Goal: Task Accomplishment & Management: Complete application form

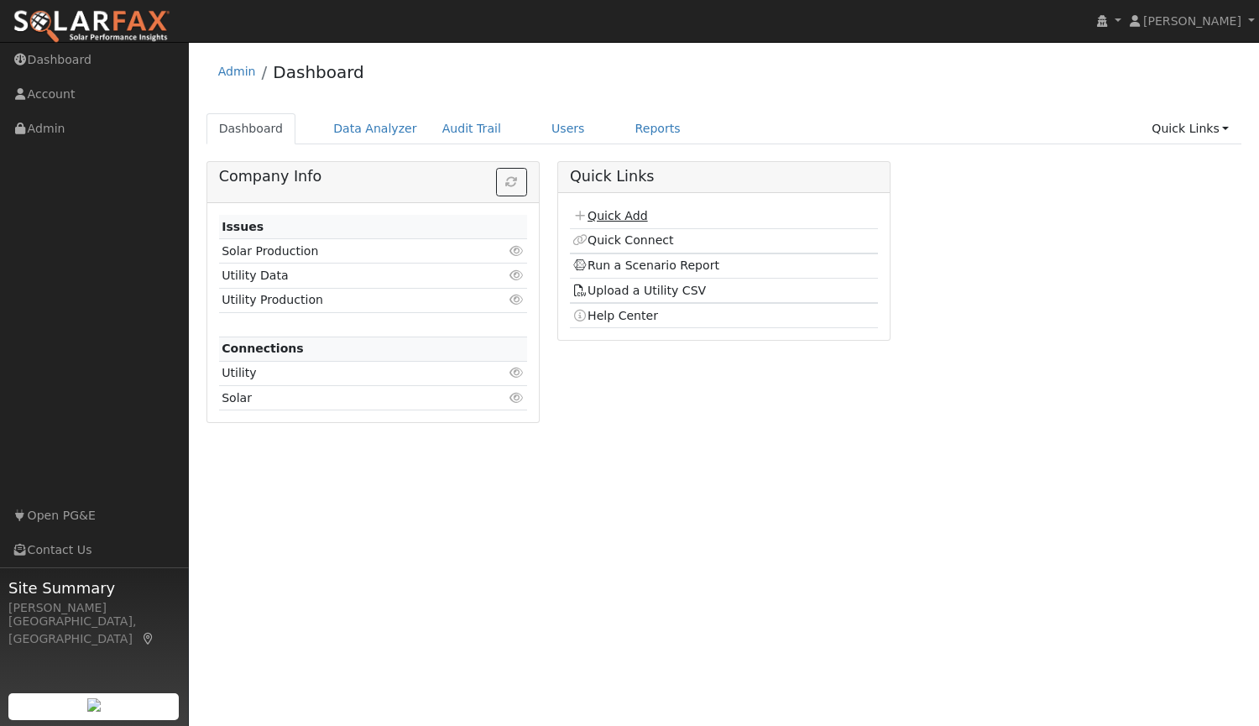
click at [611, 216] on link "Quick Add" at bounding box center [609, 215] width 75 height 13
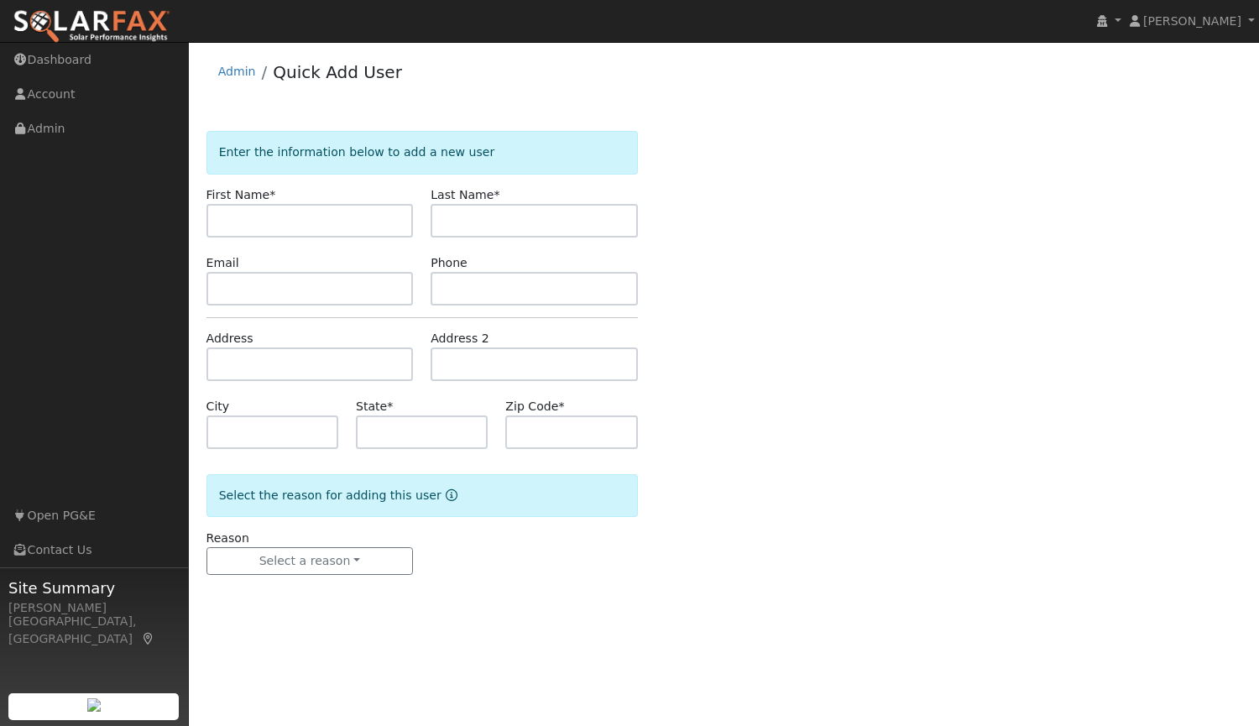
click at [300, 227] on input "text" at bounding box center [309, 221] width 207 height 34
type input "Robert"
type input "Atkinson"
click at [302, 287] on input "text" at bounding box center [309, 289] width 207 height 34
click at [354, 285] on input "text" at bounding box center [309, 289] width 207 height 34
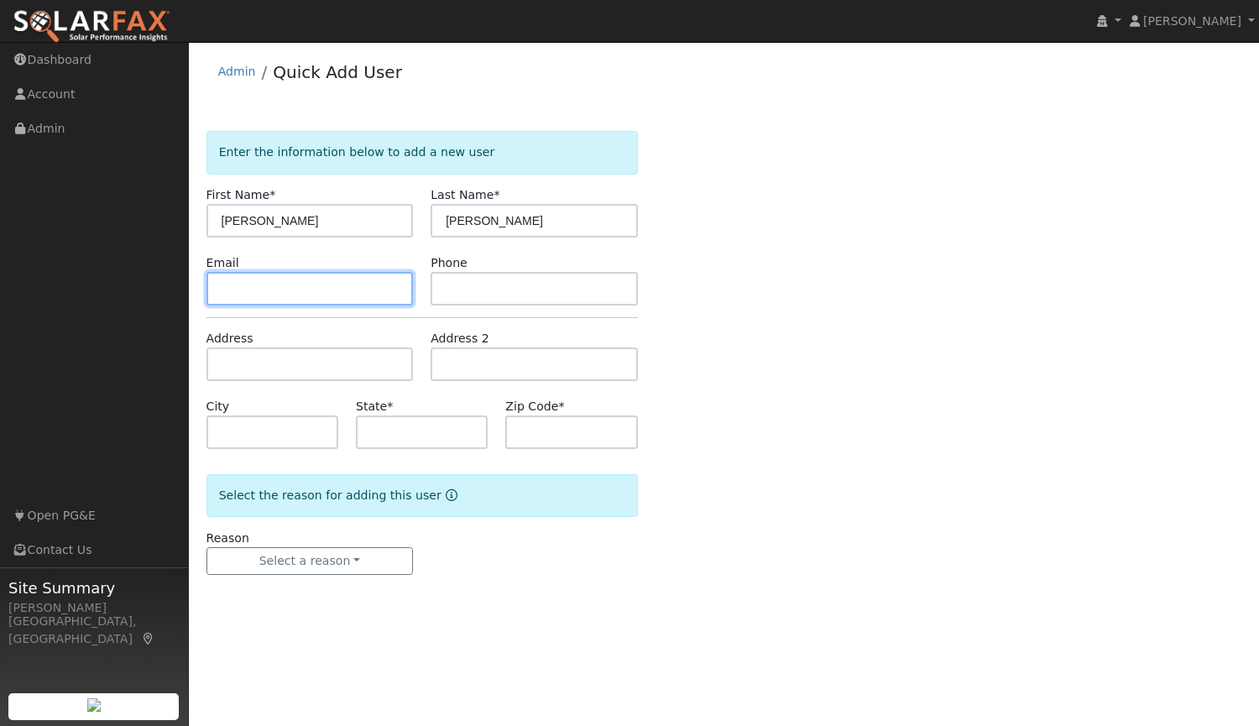
paste input "RAtikinson01@gmail.com"
type input "RAtikinson01@gmail.com"
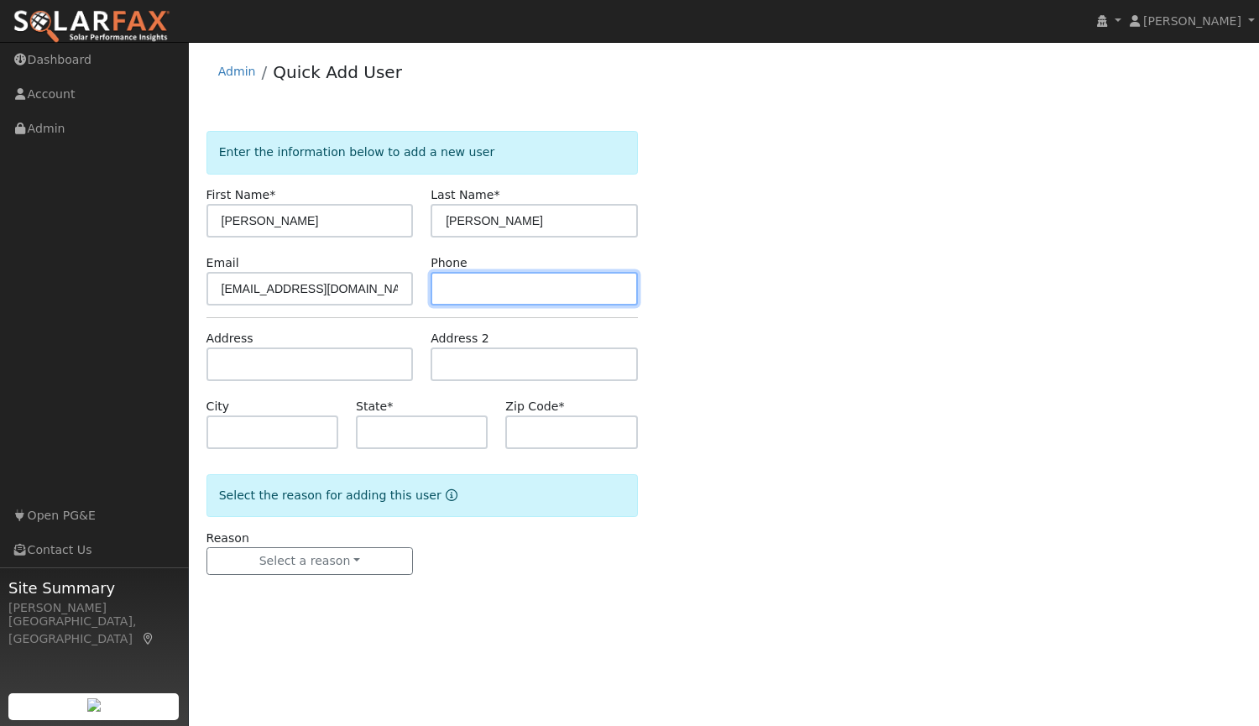
click at [469, 291] on input "text" at bounding box center [534, 289] width 207 height 34
paste input "(916) 300-4808"
type input "(916) 300-4808"
click at [404, 321] on form "Enter the information below to add a new user First Name * Robert Last Name * A…" at bounding box center [421, 370] width 431 height 478
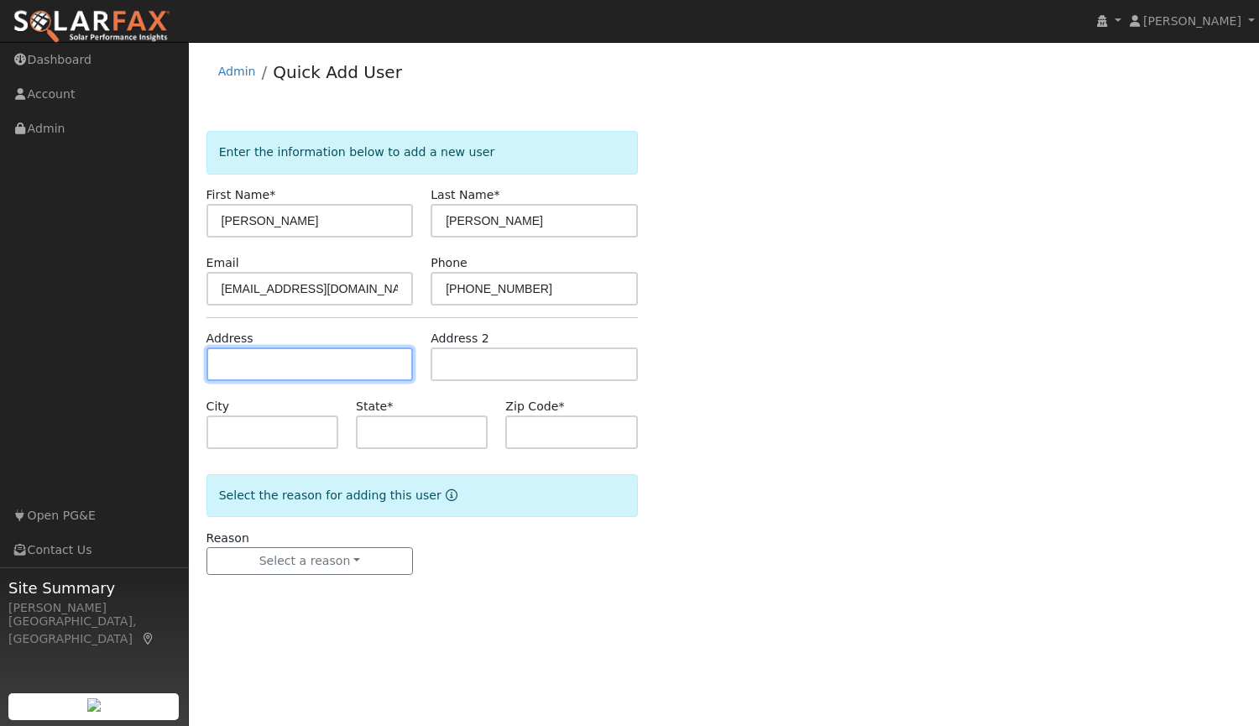
click at [316, 362] on input "text" at bounding box center [309, 364] width 207 height 34
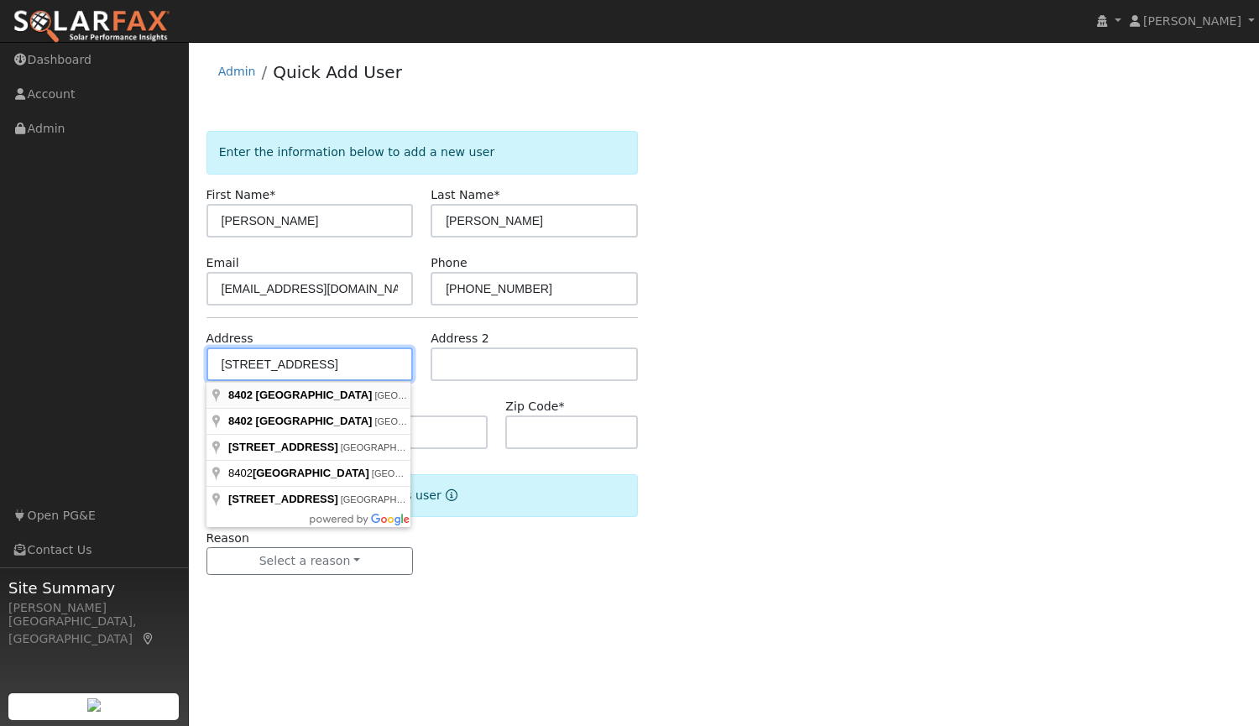
type input "[STREET_ADDRESS]"
type input "Granite Bay"
type input "CA"
type input "95746"
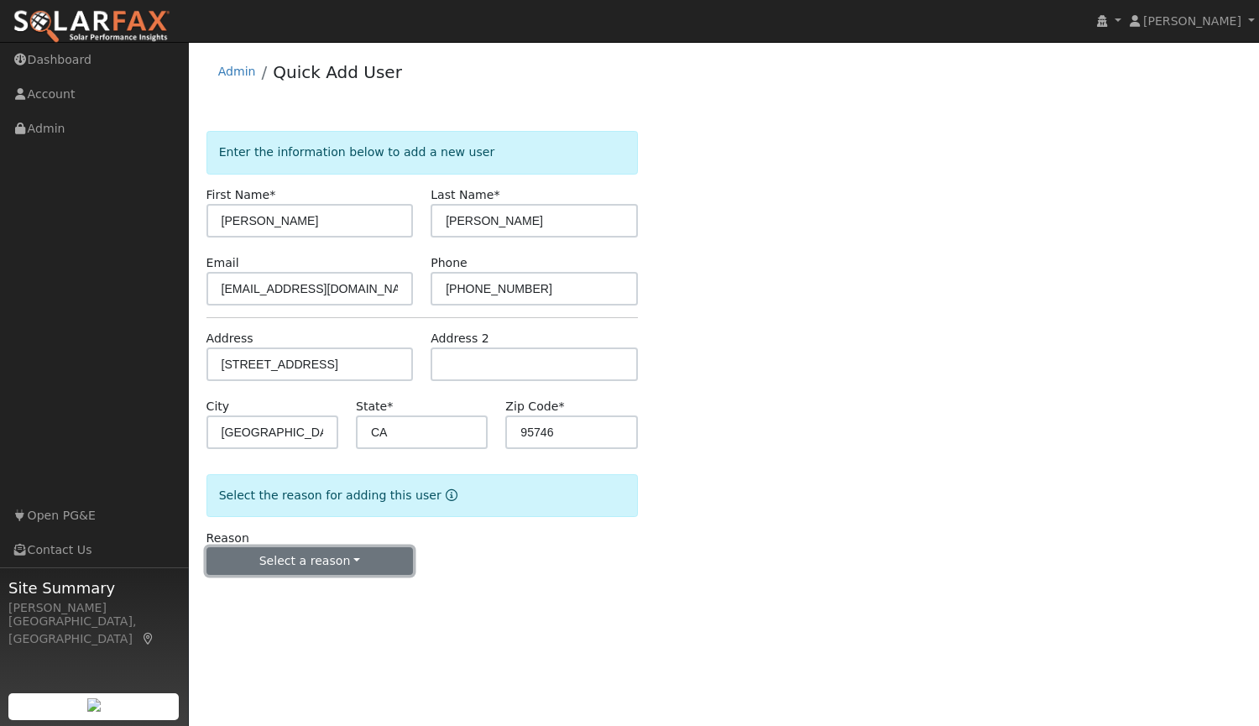
click at [306, 558] on button "Select a reason" at bounding box center [309, 561] width 207 height 29
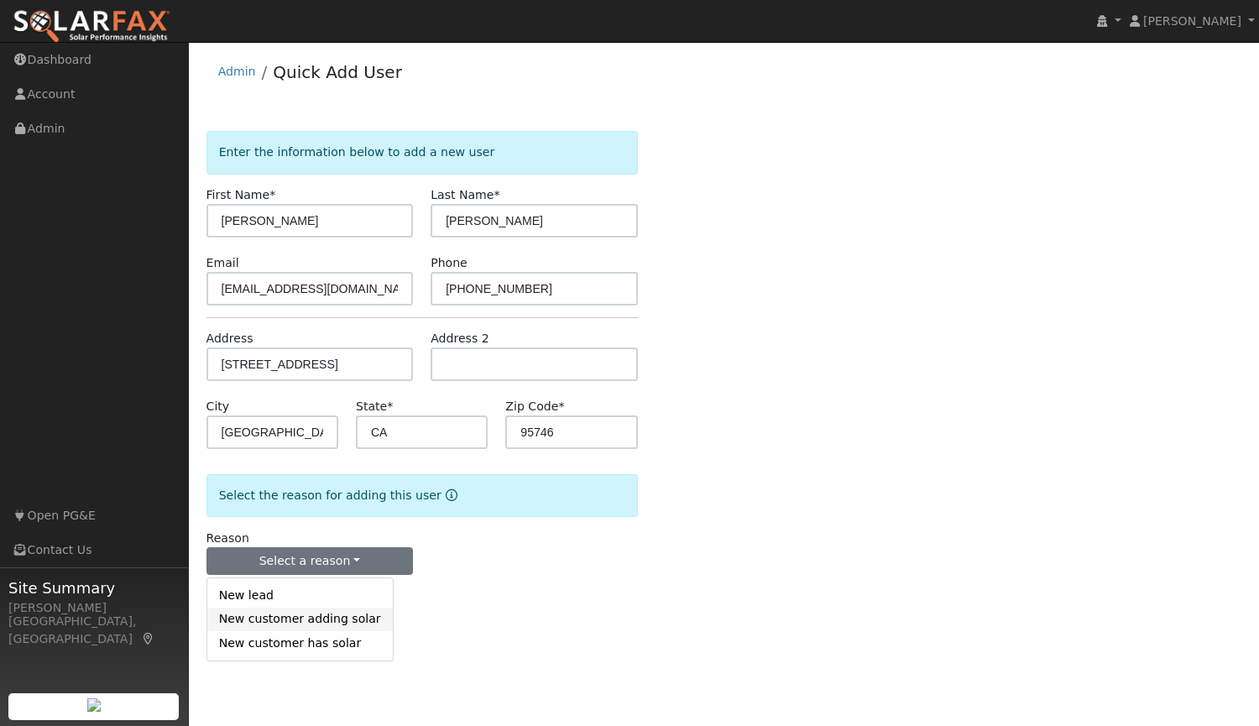
click at [341, 620] on link "New customer adding solar" at bounding box center [299, 620] width 185 height 24
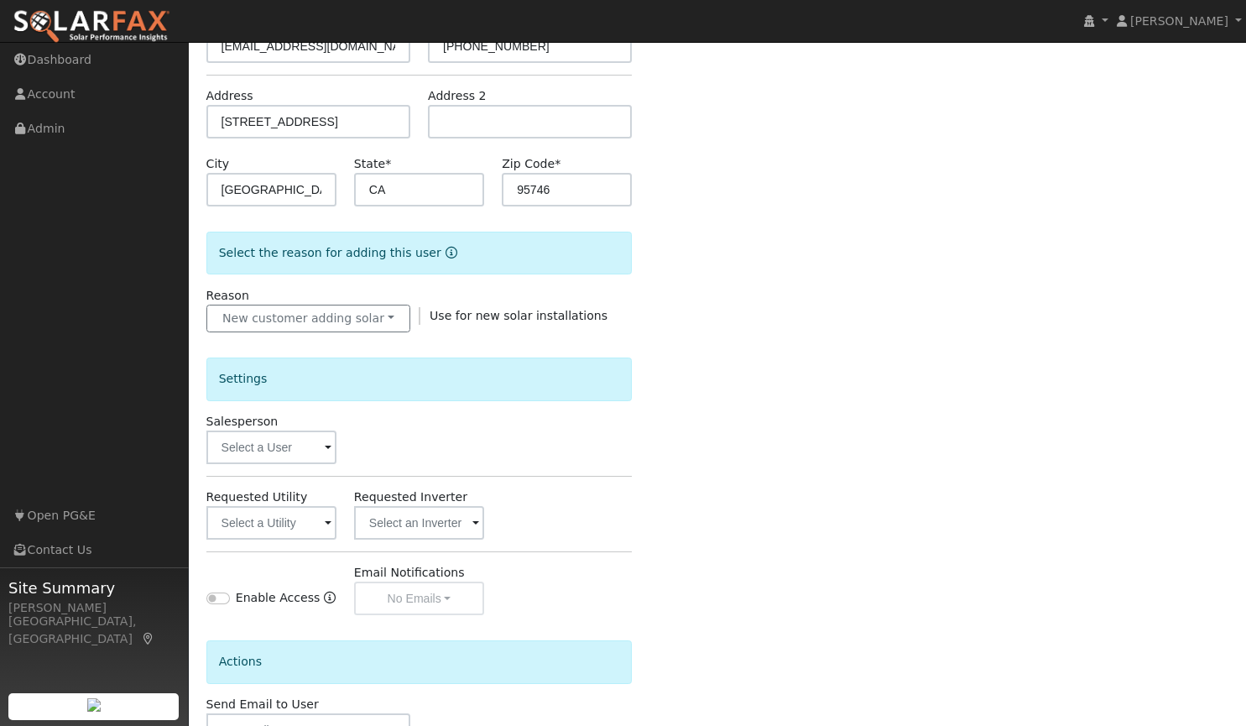
scroll to position [243, 0]
click at [312, 447] on input "text" at bounding box center [271, 447] width 130 height 34
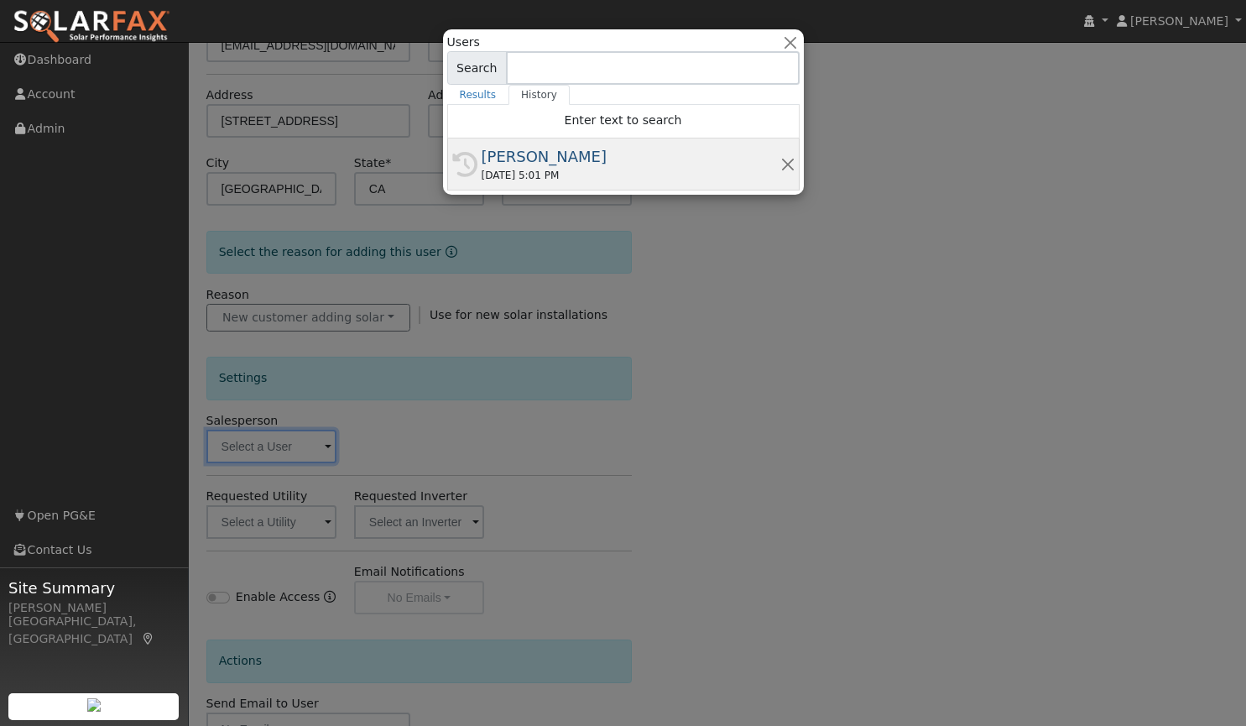
click at [504, 163] on div "[PERSON_NAME]" at bounding box center [631, 156] width 299 height 23
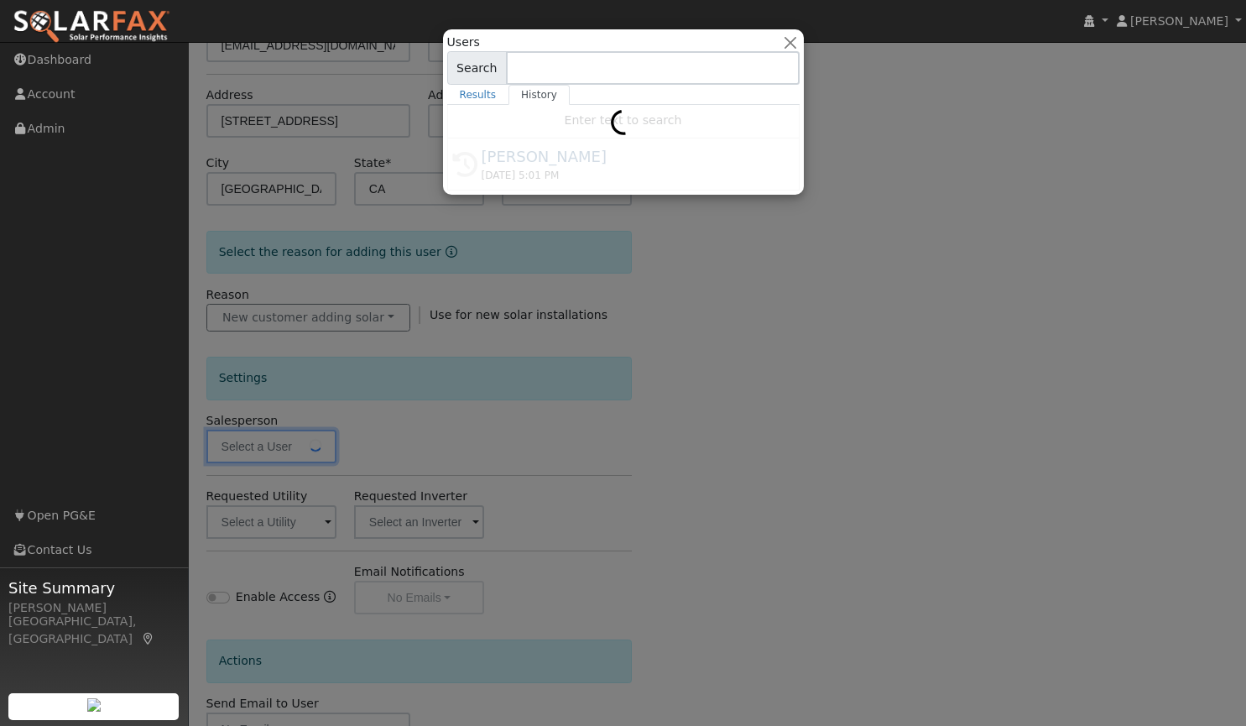
type input "[PERSON_NAME]"
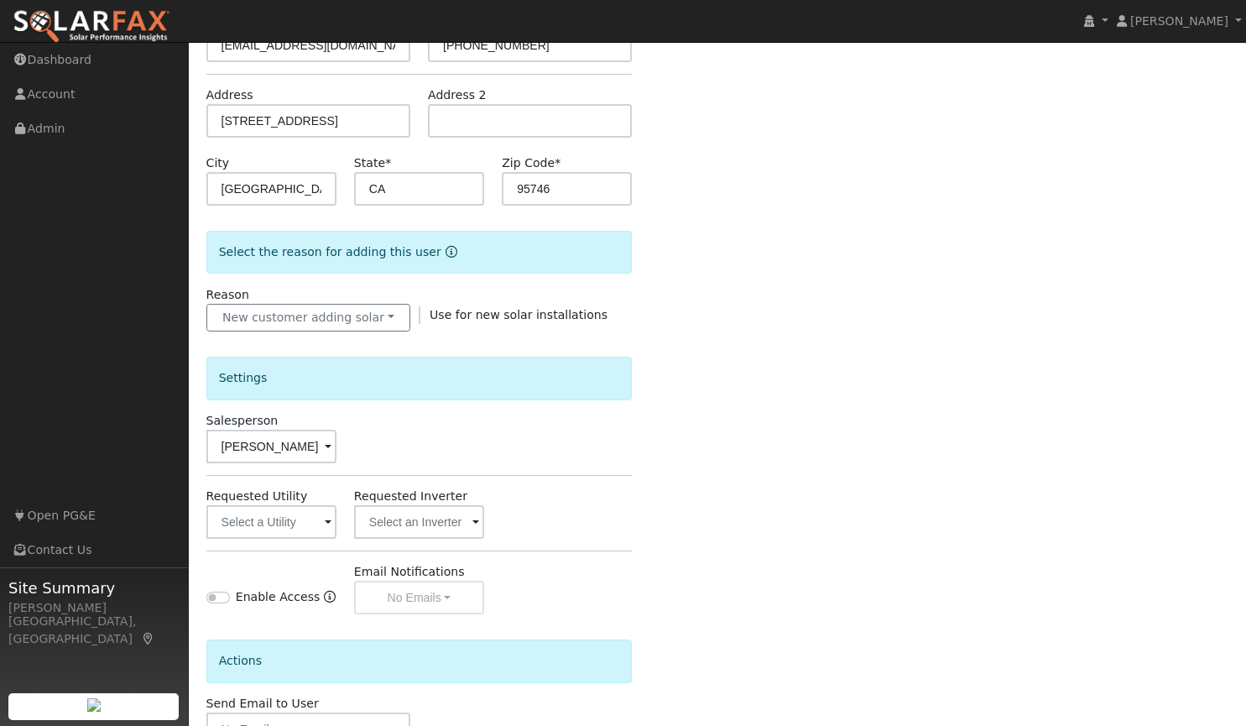
scroll to position [358, 0]
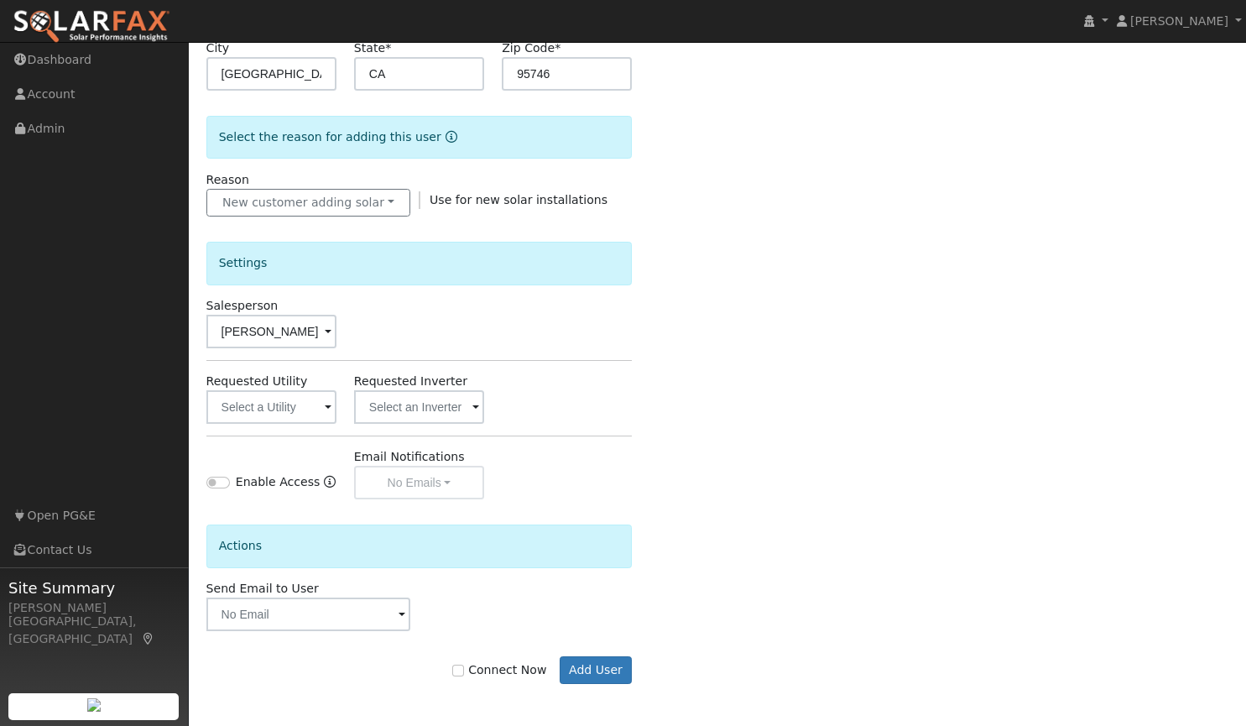
click at [466, 676] on label "Connect Now" at bounding box center [499, 670] width 94 height 18
click at [464, 676] on input "Connect Now" at bounding box center [458, 671] width 12 height 12
checkbox input "true"
click at [569, 669] on button "Add User" at bounding box center [596, 670] width 73 height 29
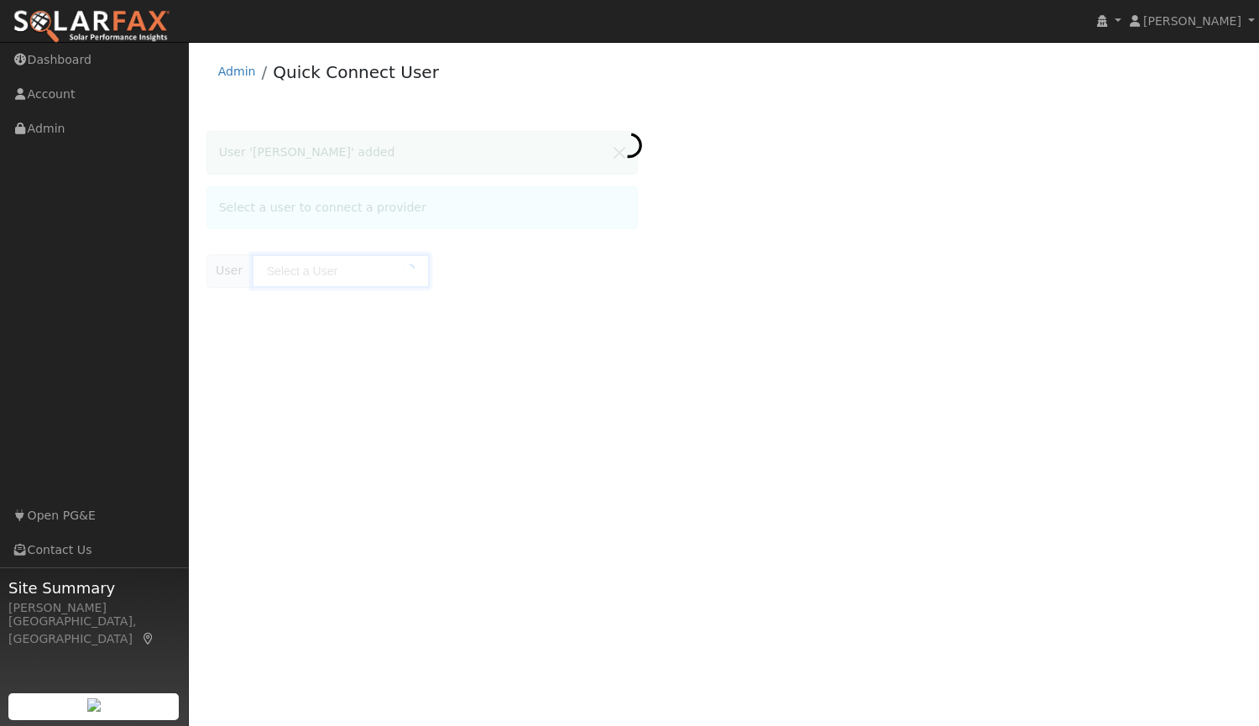
type input "Robert Atkinson"
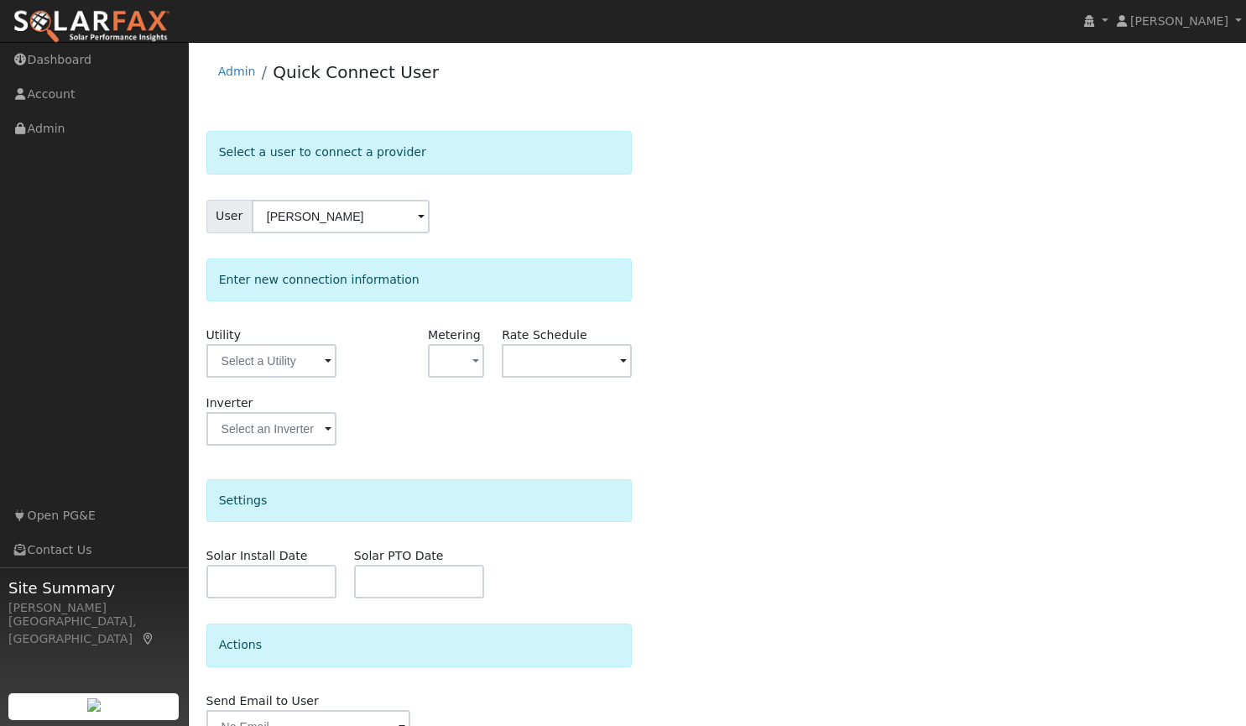
click at [326, 360] on span at bounding box center [328, 362] width 7 height 19
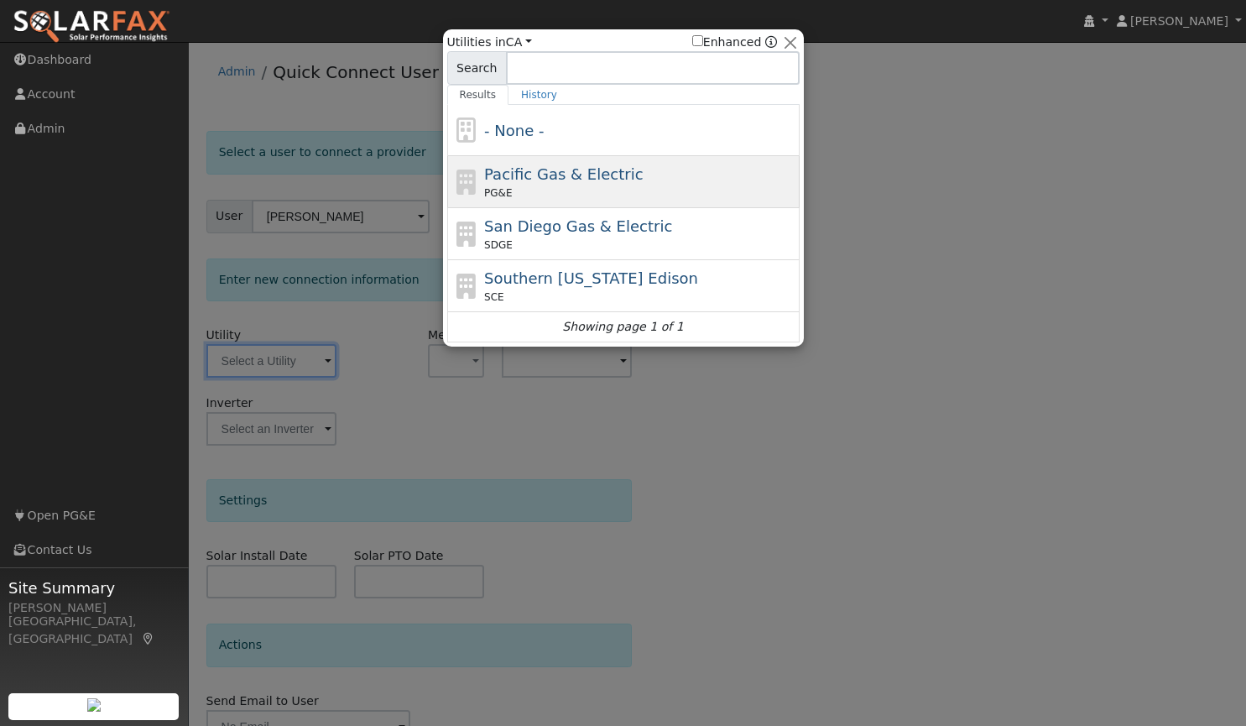
click at [541, 182] on span "Pacific Gas & Electric" at bounding box center [563, 174] width 159 height 18
type input "PG&E"
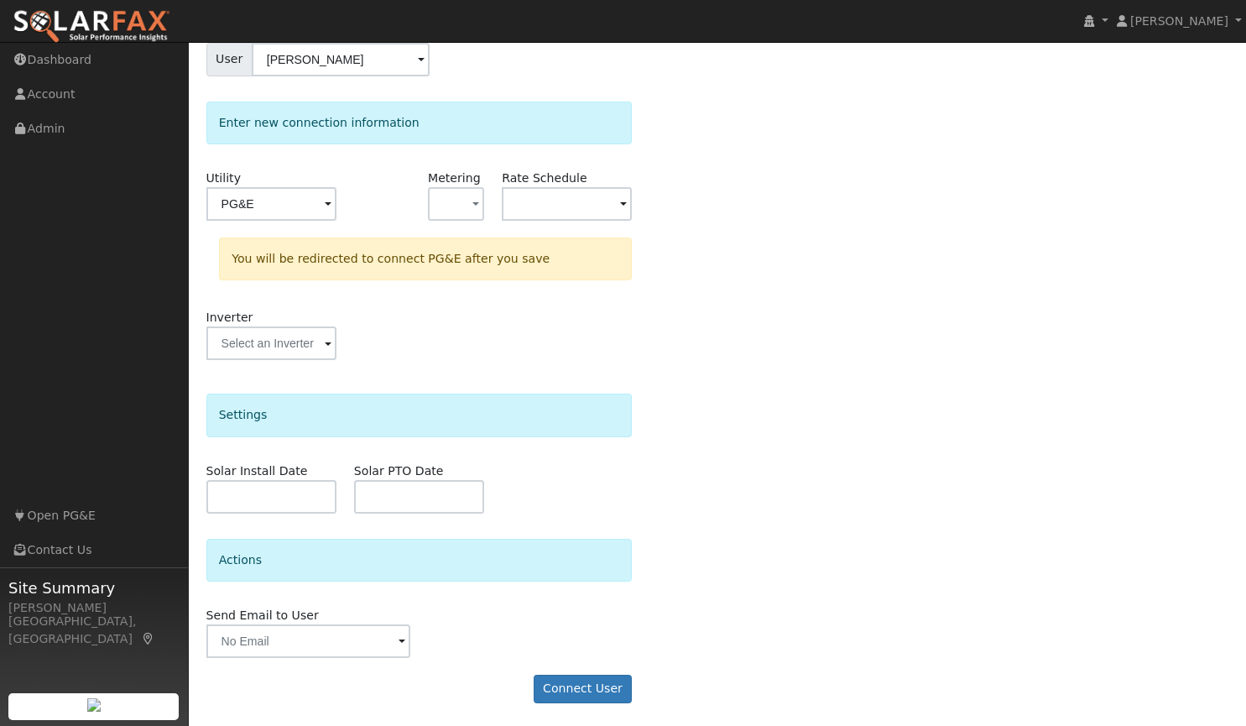
scroll to position [159, 0]
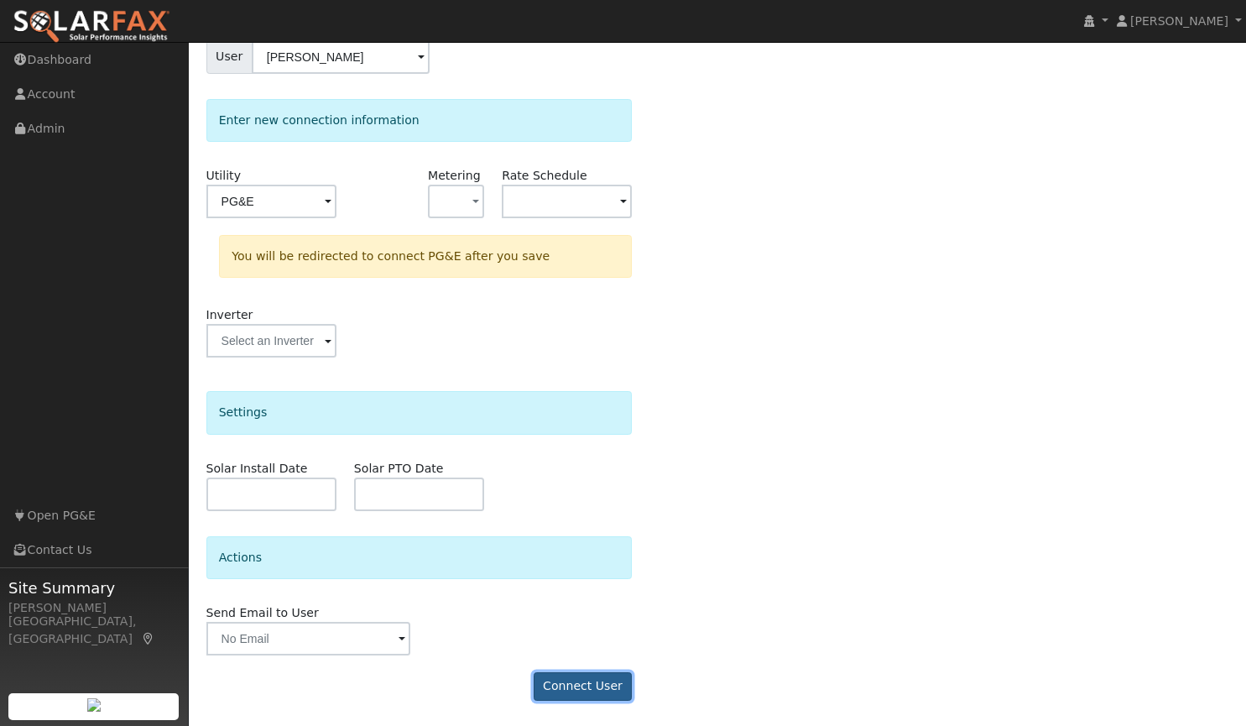
click at [583, 677] on button "Connect User" at bounding box center [583, 686] width 99 height 29
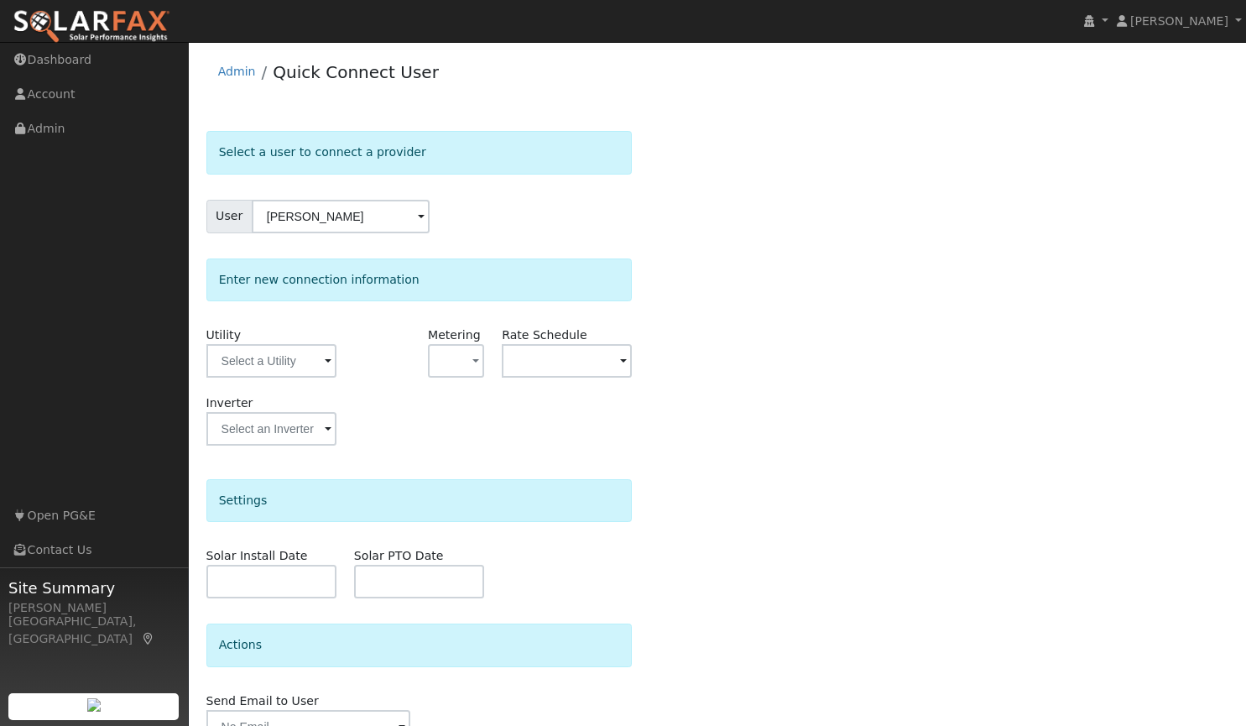
scroll to position [87, 0]
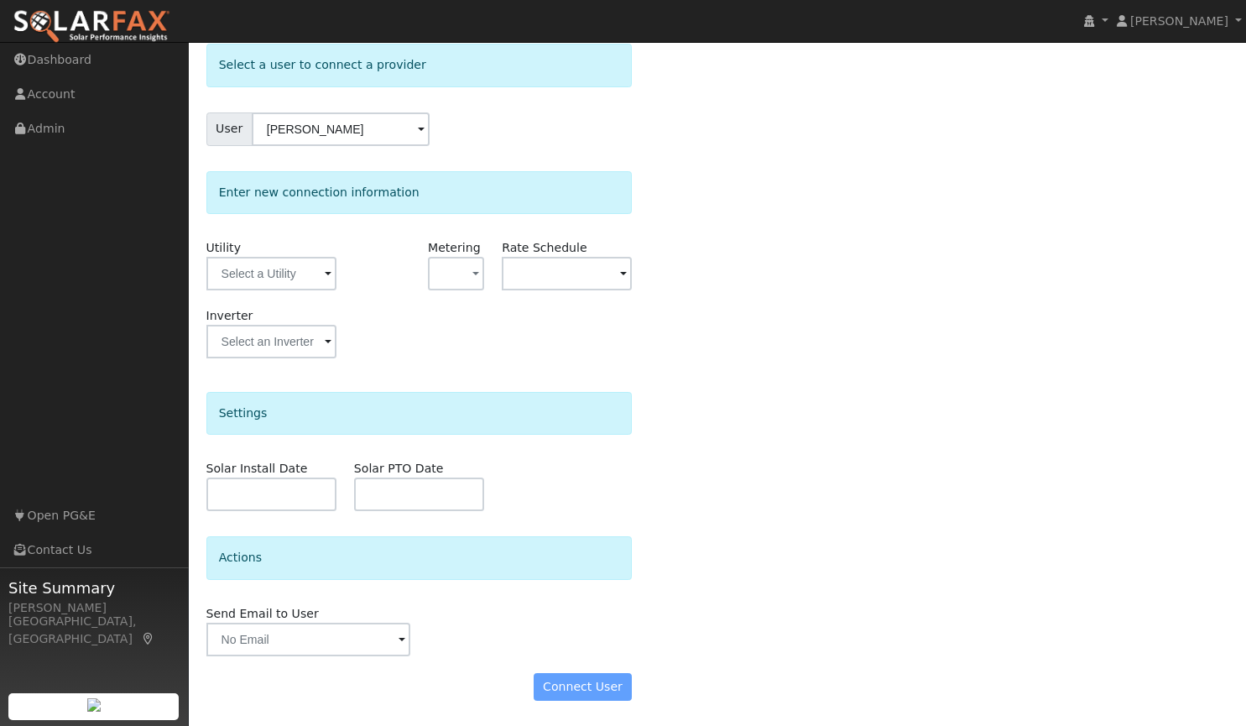
click at [588, 687] on div "Connect User" at bounding box center [419, 687] width 444 height 29
click at [318, 279] on input "text" at bounding box center [271, 274] width 130 height 34
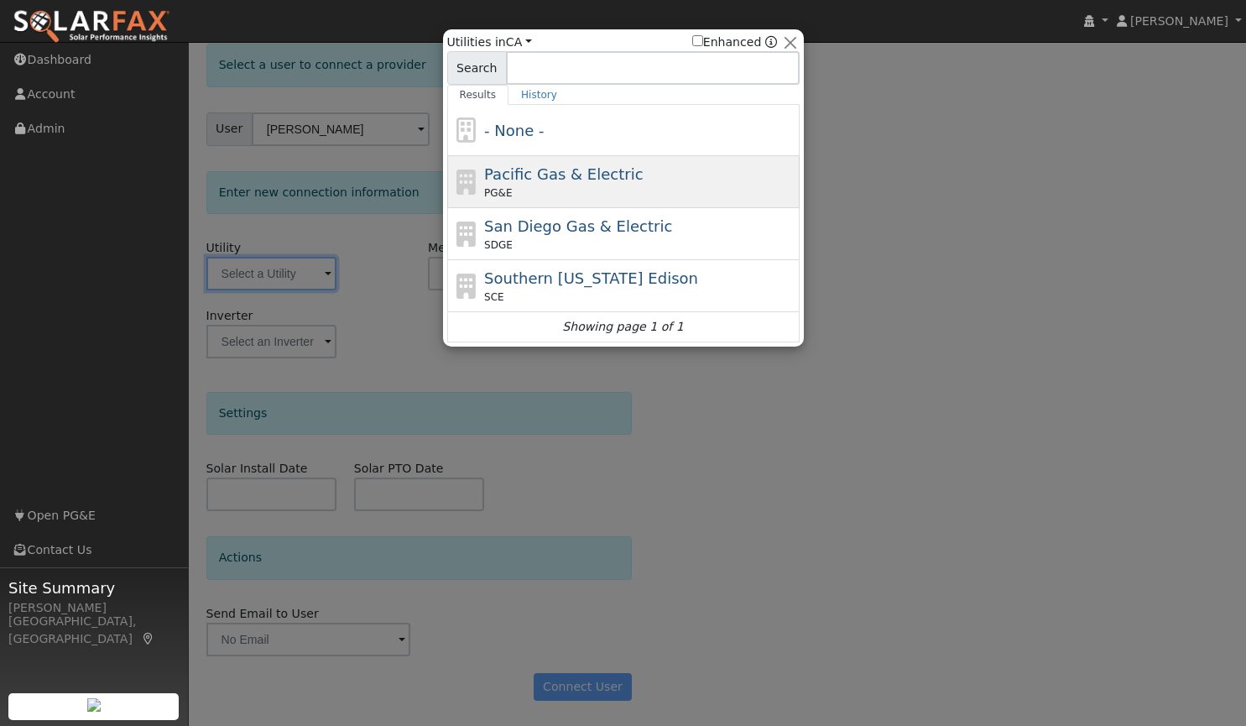
click at [558, 178] on span "Pacific Gas & Electric" at bounding box center [563, 174] width 159 height 18
type input "PG&E"
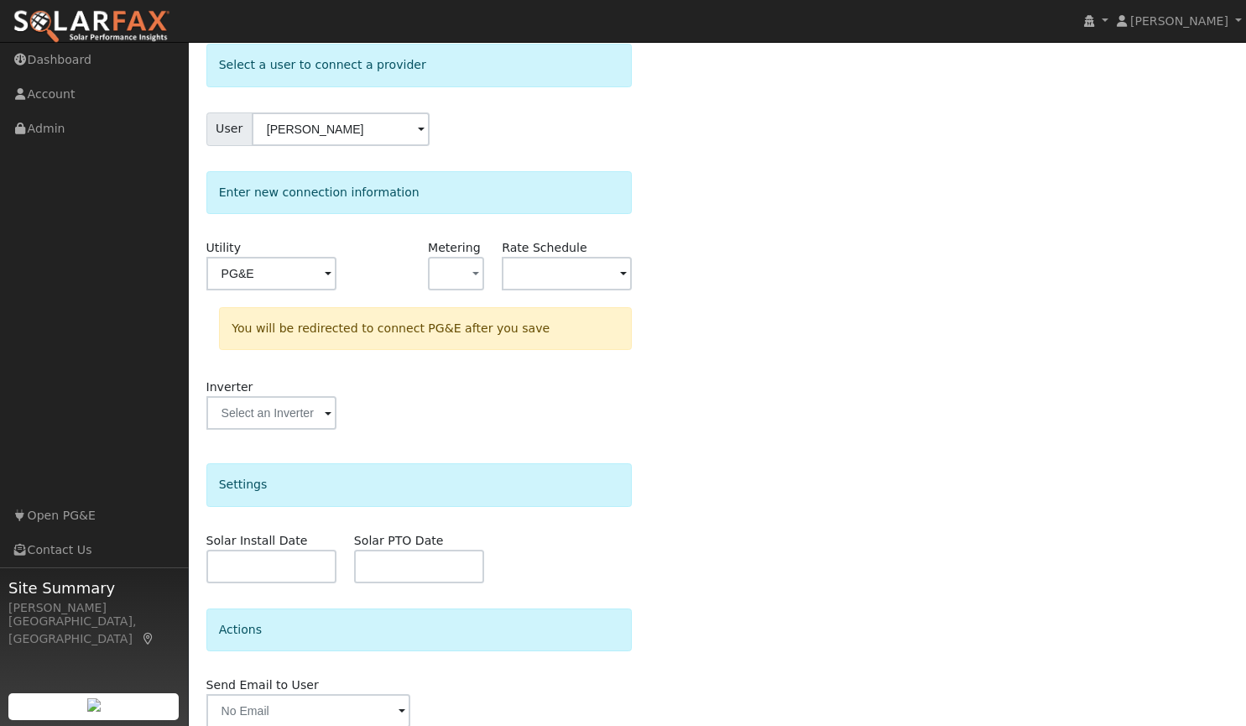
scroll to position [159, 0]
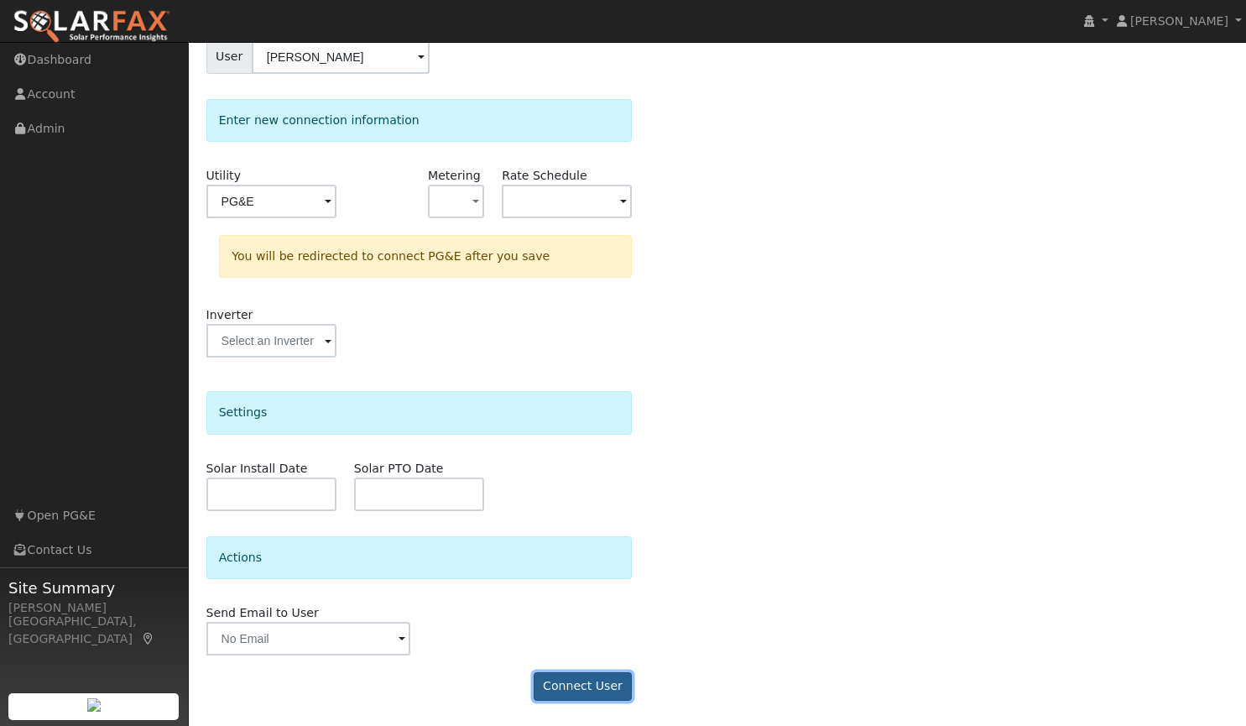
click at [561, 681] on button "Connect User" at bounding box center [583, 686] width 99 height 29
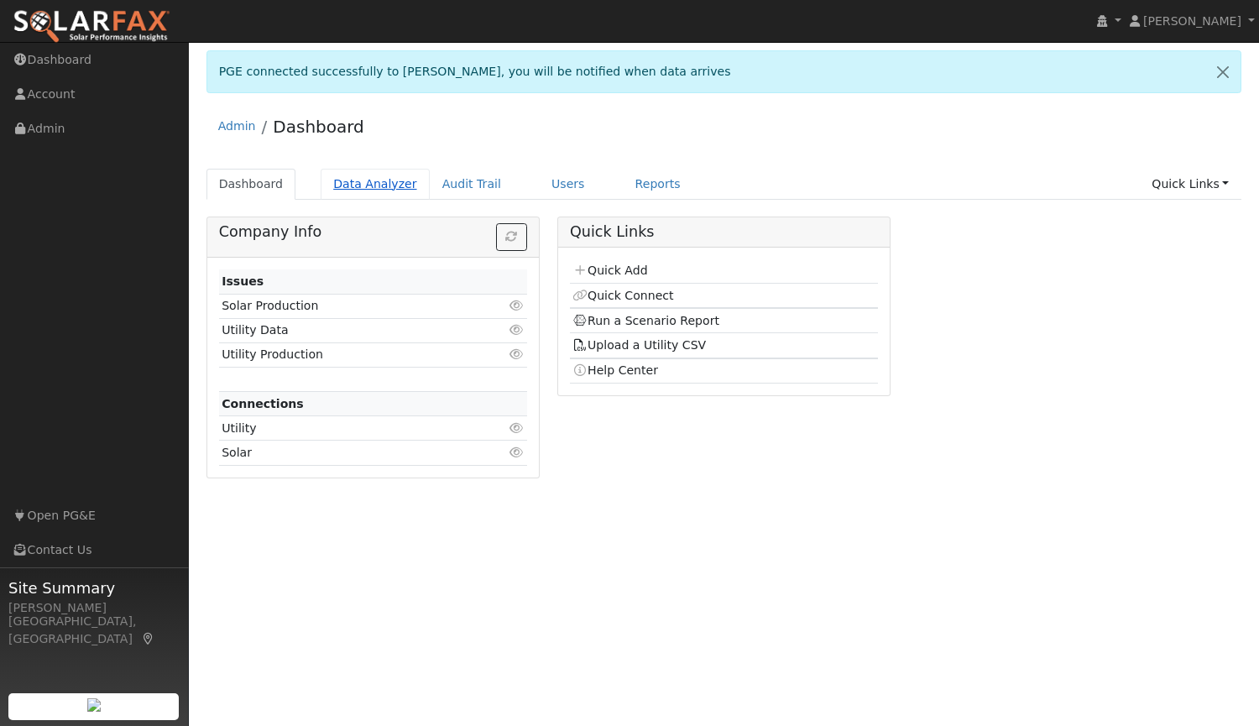
click at [337, 182] on link "Data Analyzer" at bounding box center [375, 184] width 109 height 31
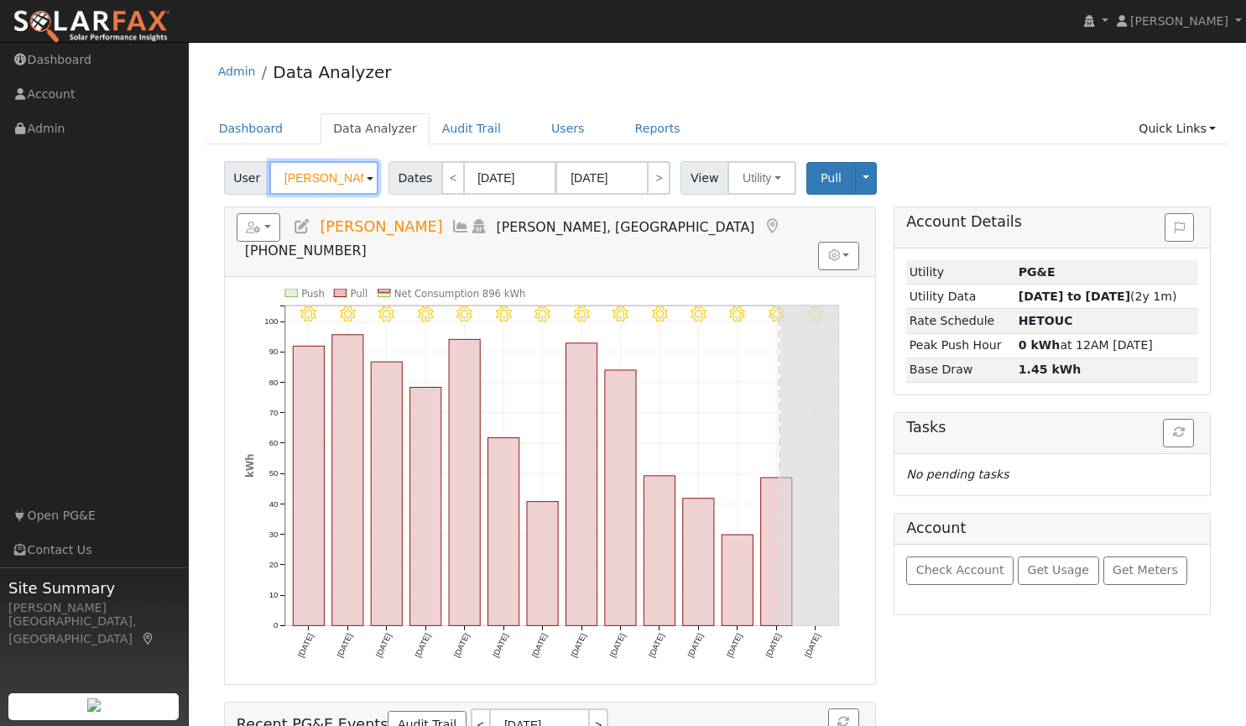
click at [336, 170] on input "[PERSON_NAME]" at bounding box center [323, 178] width 109 height 34
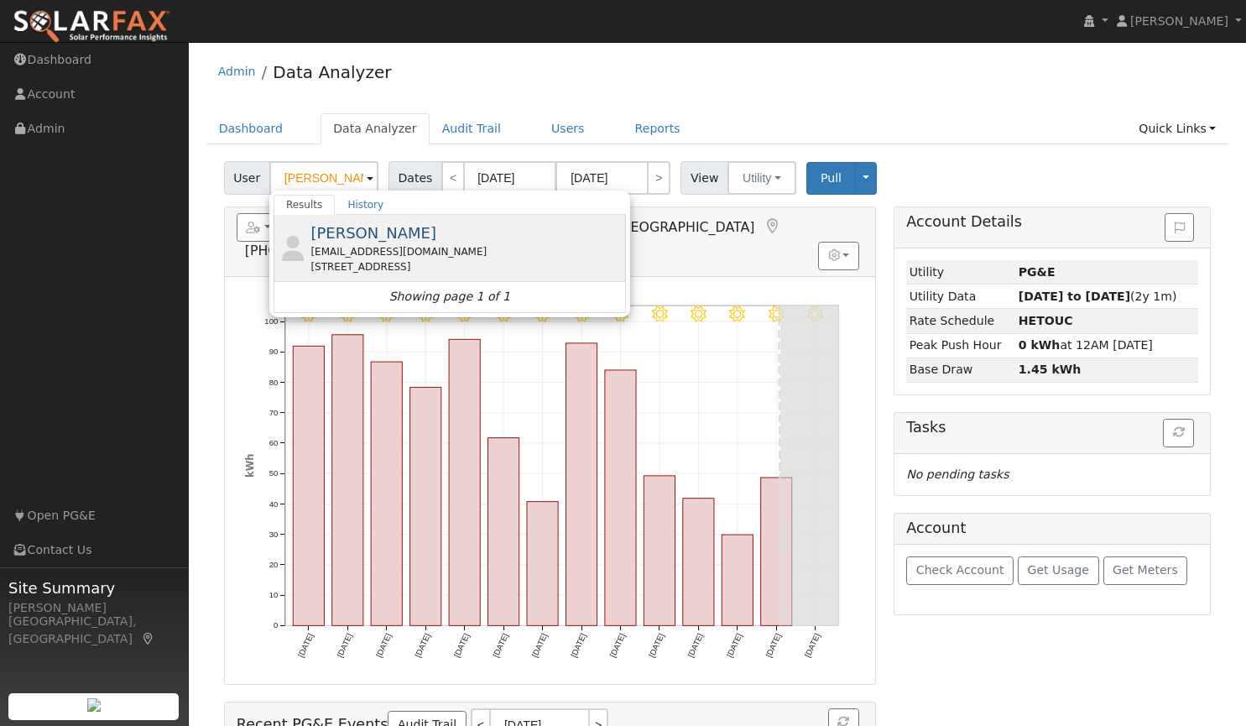
click at [371, 232] on span "[PERSON_NAME]" at bounding box center [374, 233] width 126 height 18
type input "[PERSON_NAME]"
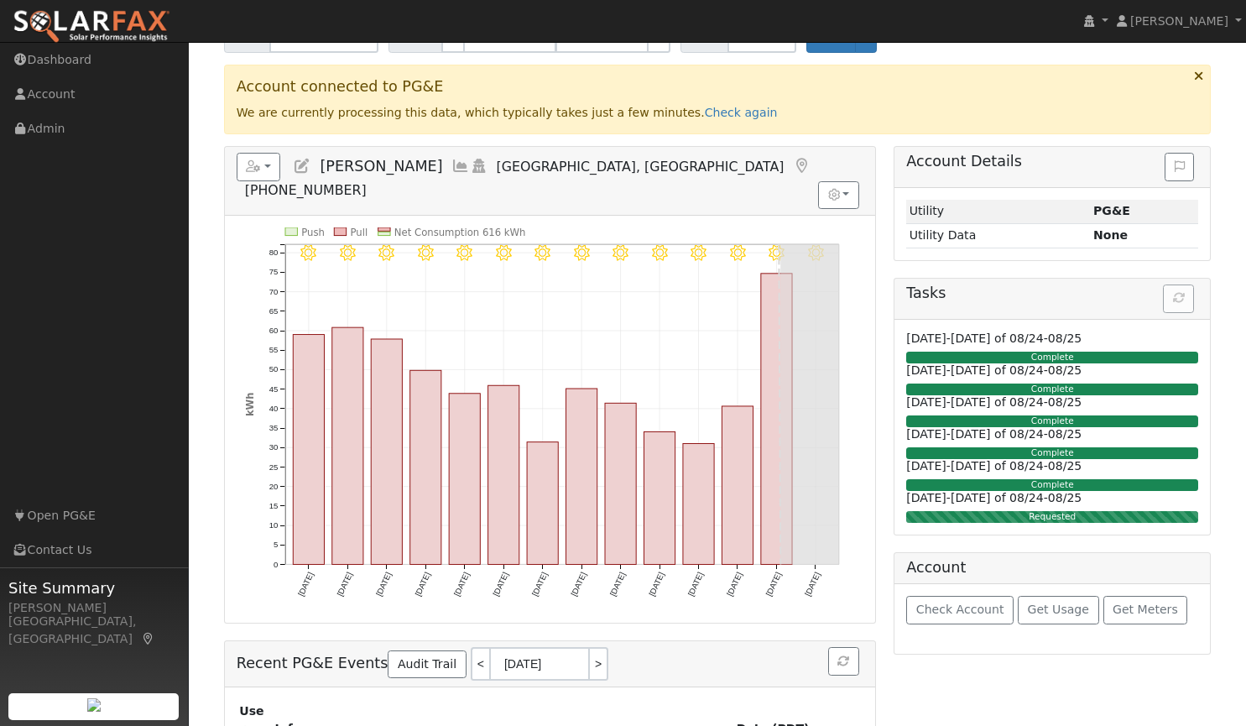
scroll to position [143, 0]
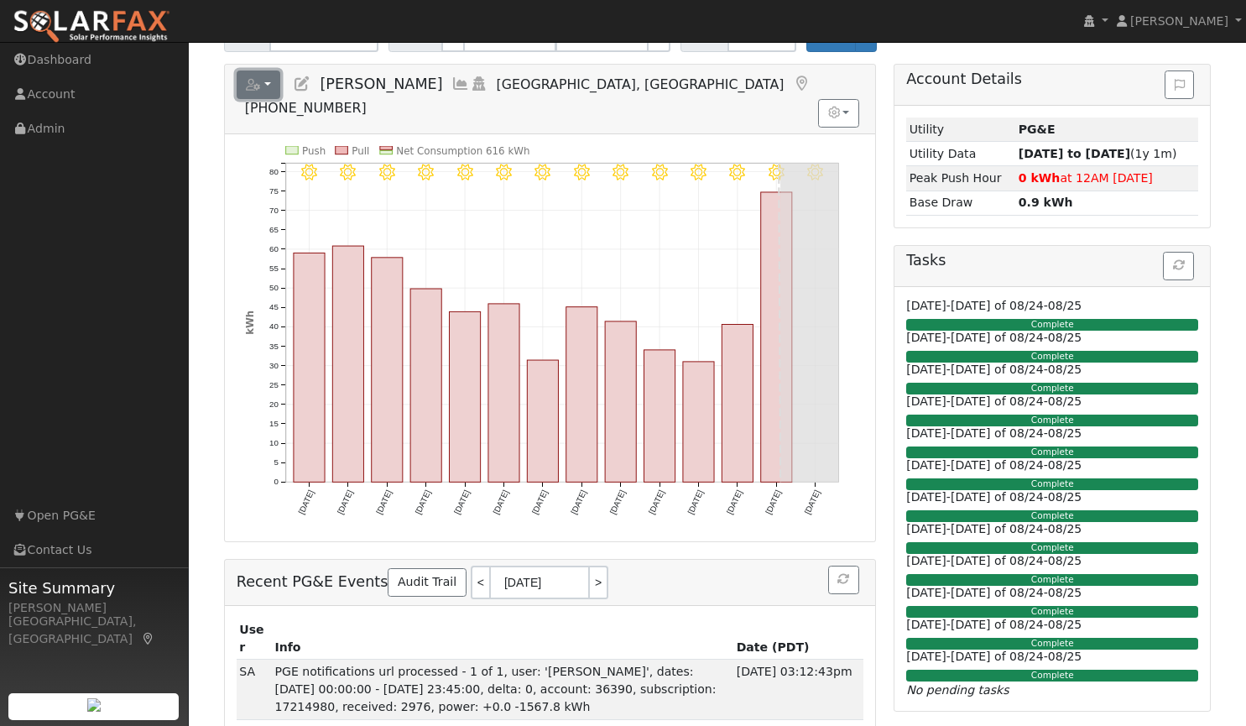
click at [261, 79] on button "button" at bounding box center [259, 85] width 44 height 29
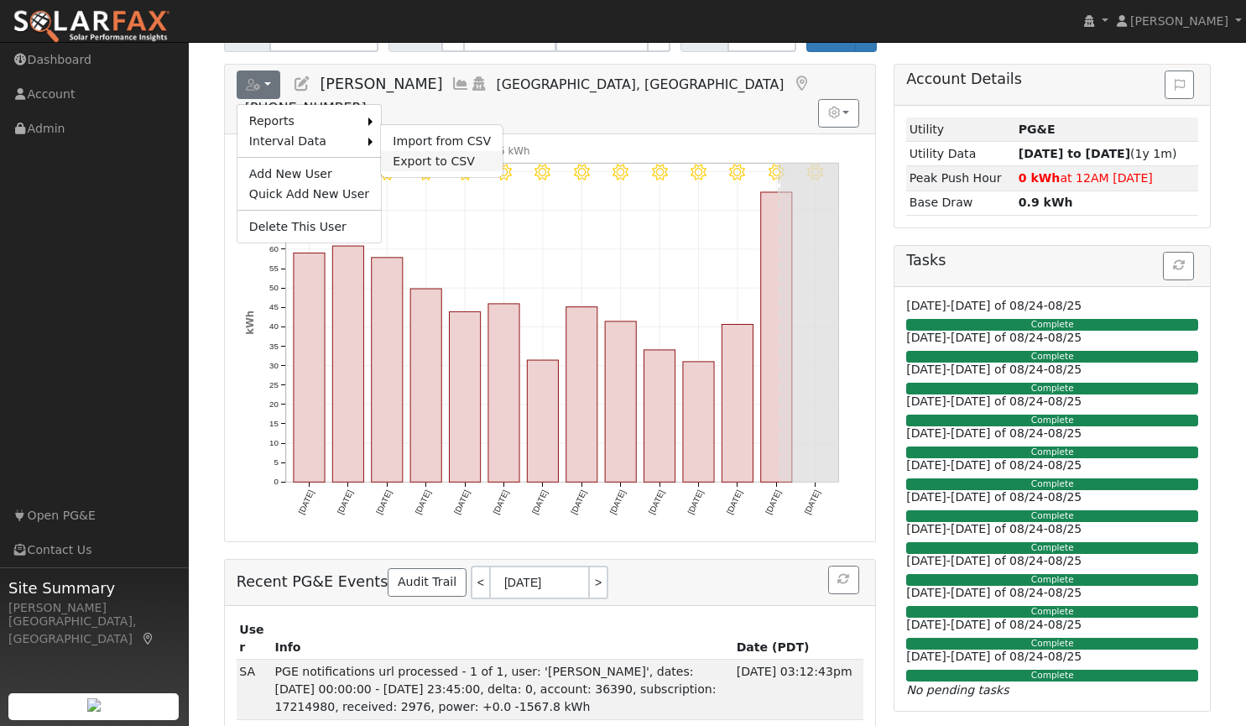
click at [410, 165] on link "Export to CSV" at bounding box center [442, 161] width 122 height 20
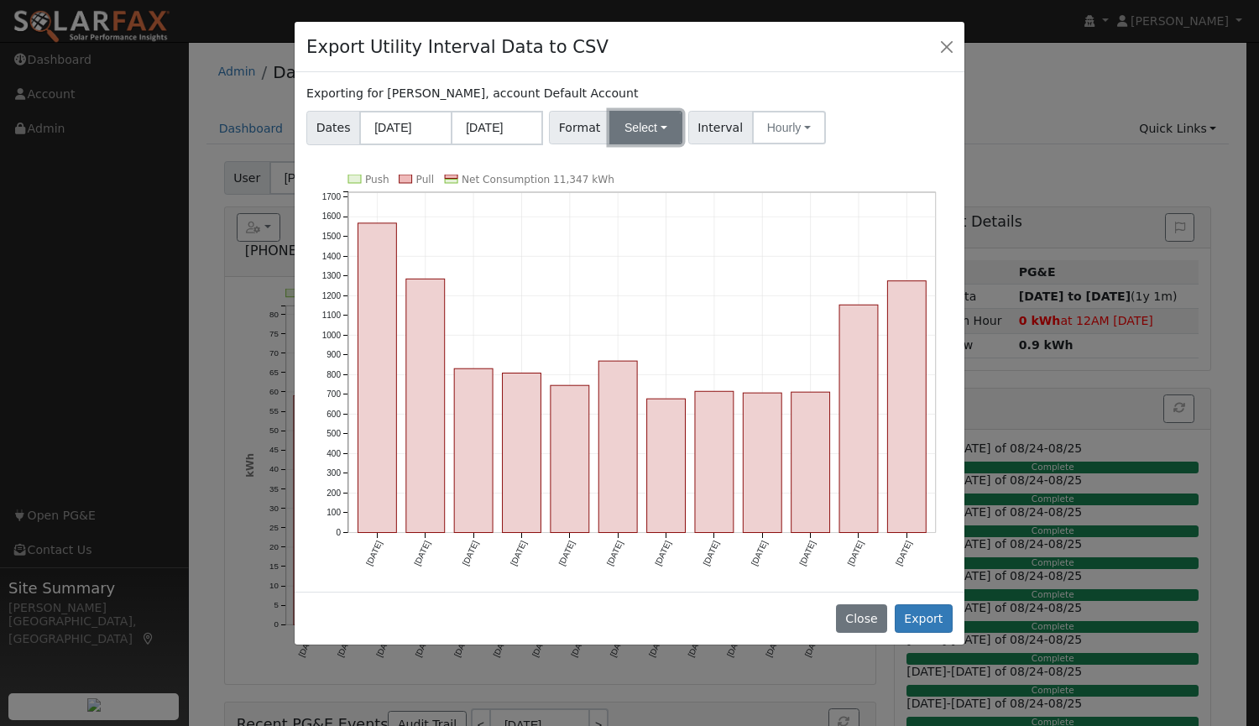
click at [645, 135] on button "Select" at bounding box center [645, 128] width 73 height 34
click at [645, 273] on link "Aurora" at bounding box center [665, 272] width 120 height 24
click at [776, 118] on button "Hourly" at bounding box center [792, 128] width 74 height 34
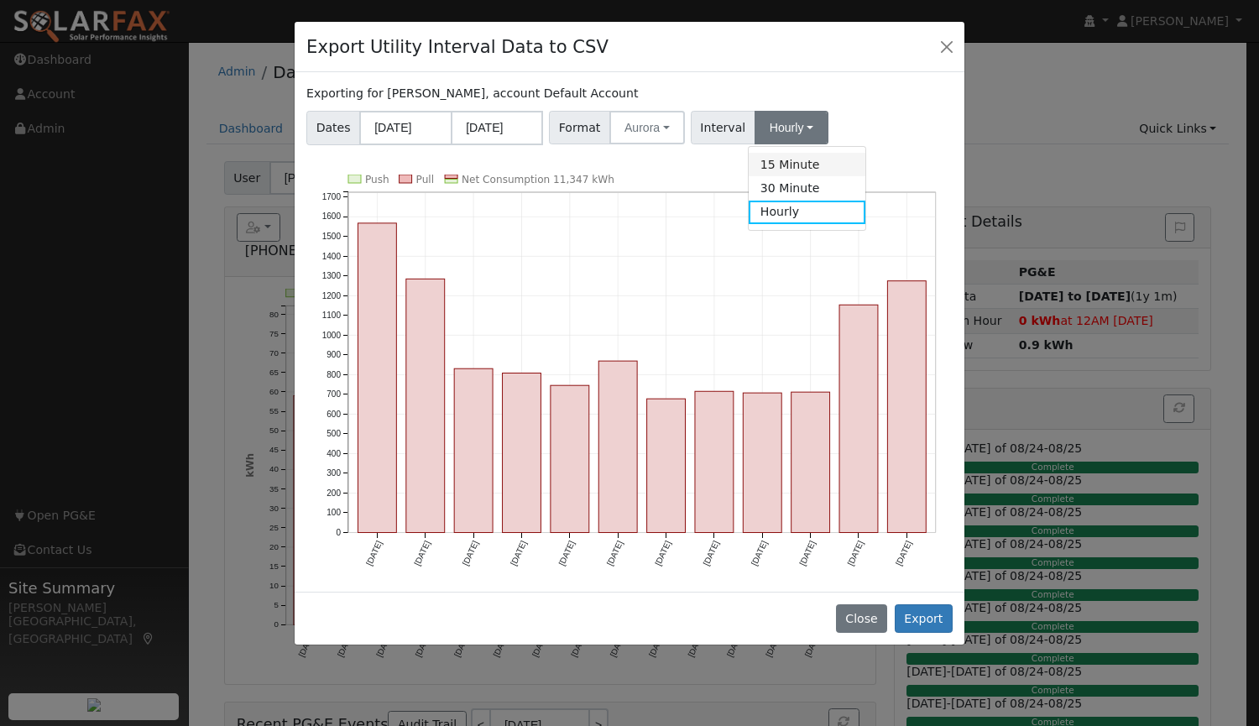
click at [774, 167] on link "15 Minute" at bounding box center [807, 165] width 117 height 24
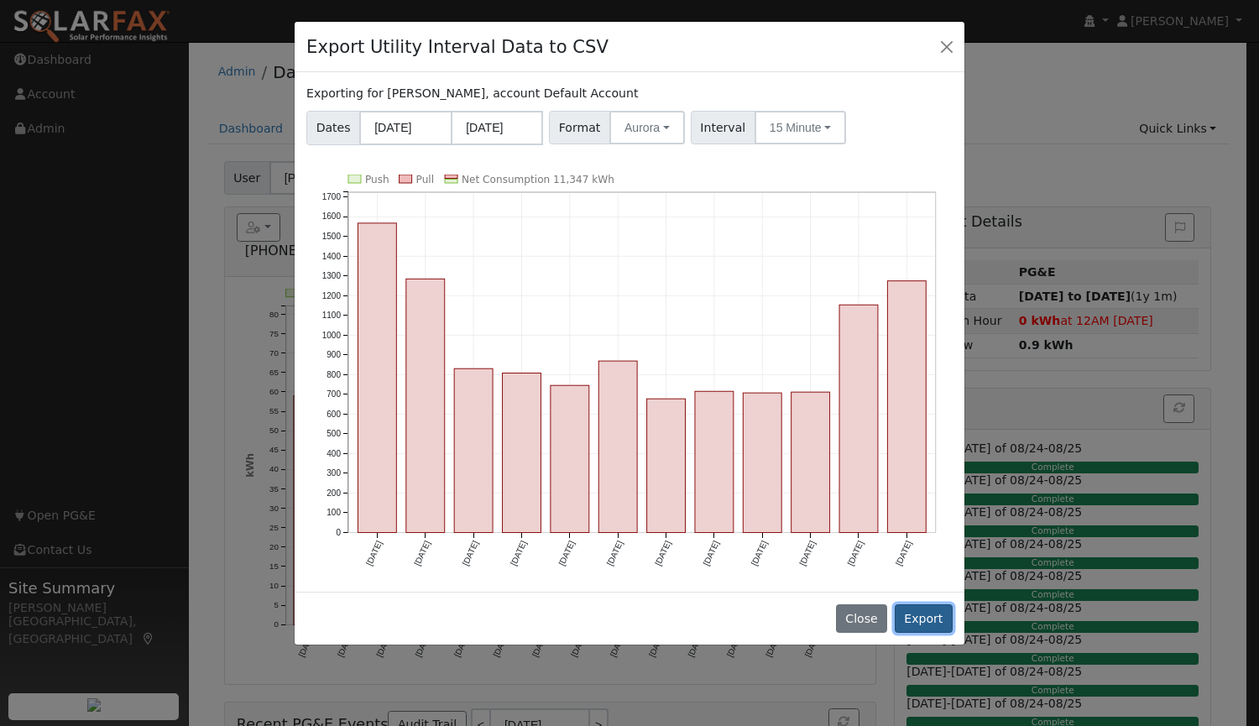
click at [924, 609] on button "Export" at bounding box center [924, 618] width 58 height 29
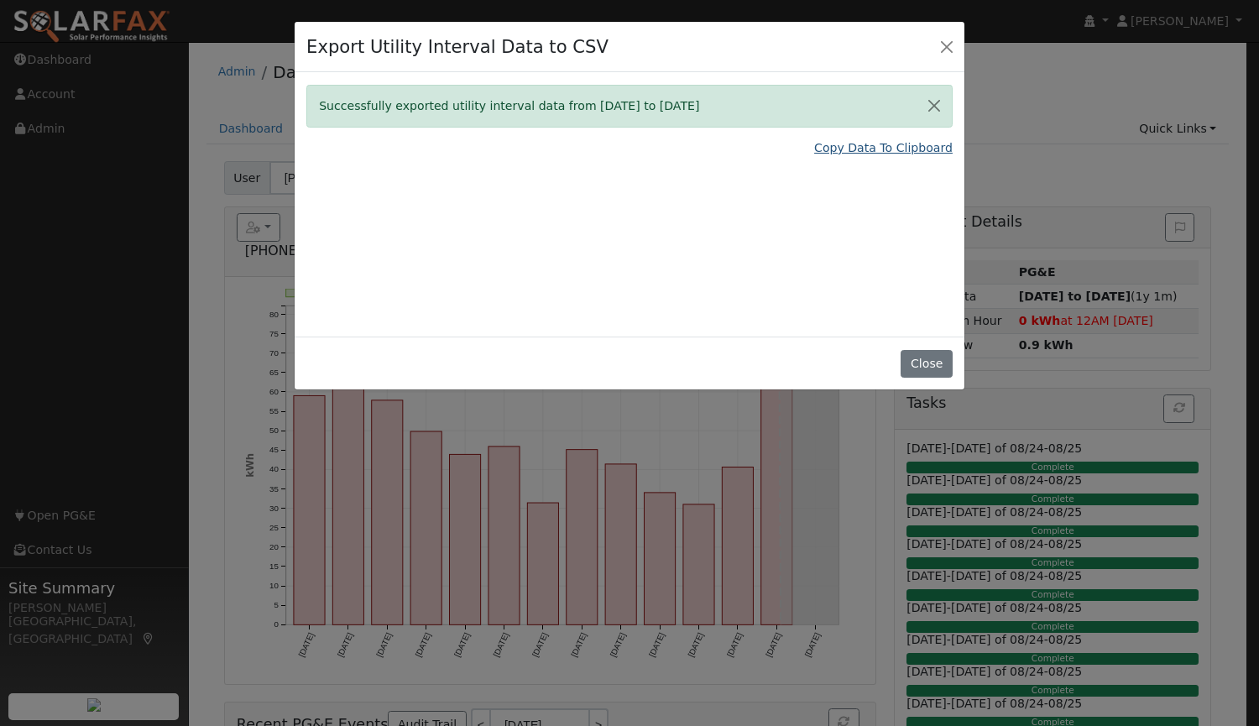
click at [846, 152] on link "Copy Data To Clipboard" at bounding box center [883, 148] width 138 height 18
click at [842, 149] on link "Copy Data To Clipboard" at bounding box center [883, 148] width 138 height 18
click at [910, 364] on button "Close" at bounding box center [926, 364] width 51 height 29
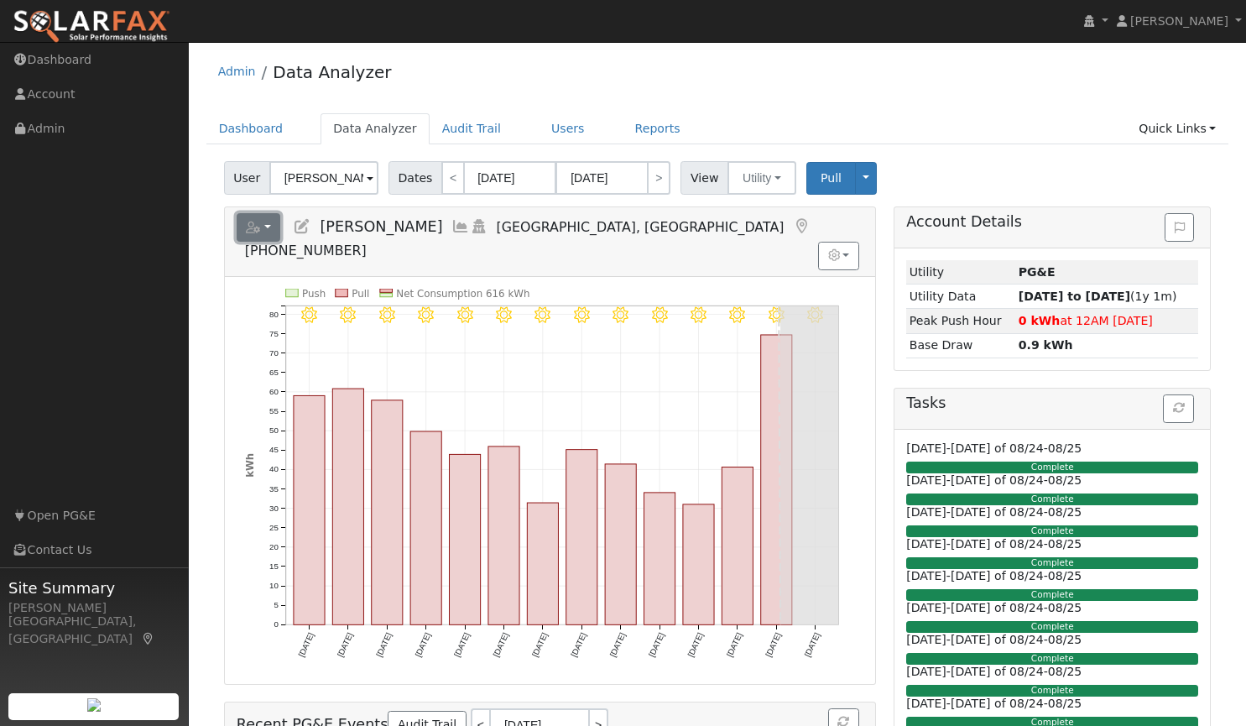
click at [267, 232] on button "button" at bounding box center [259, 227] width 44 height 29
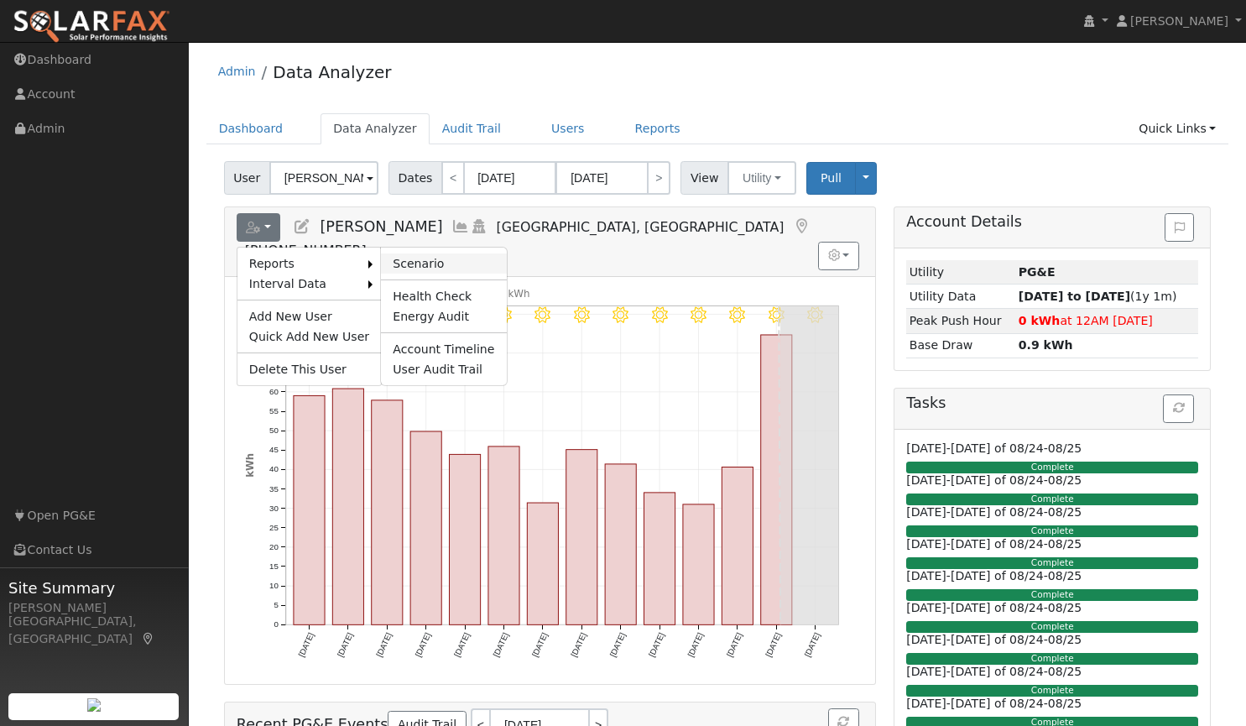
click at [415, 260] on link "Scenario" at bounding box center [443, 263] width 125 height 20
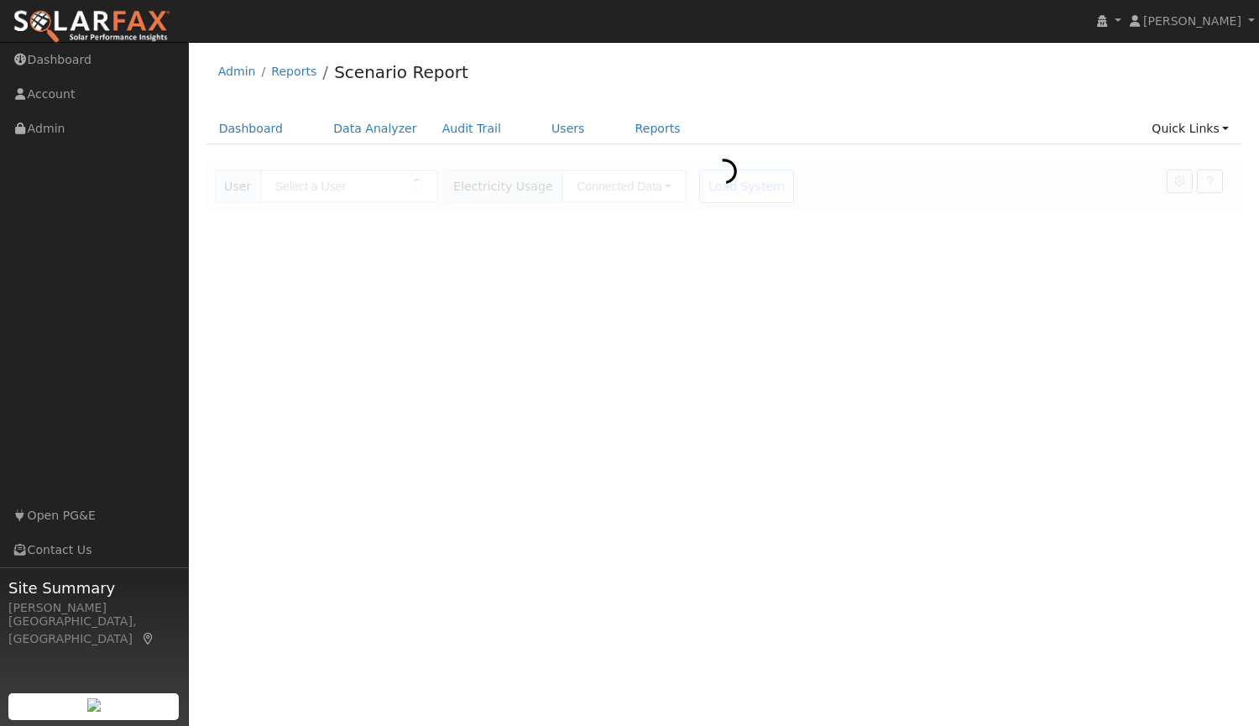
type input "[PERSON_NAME]"
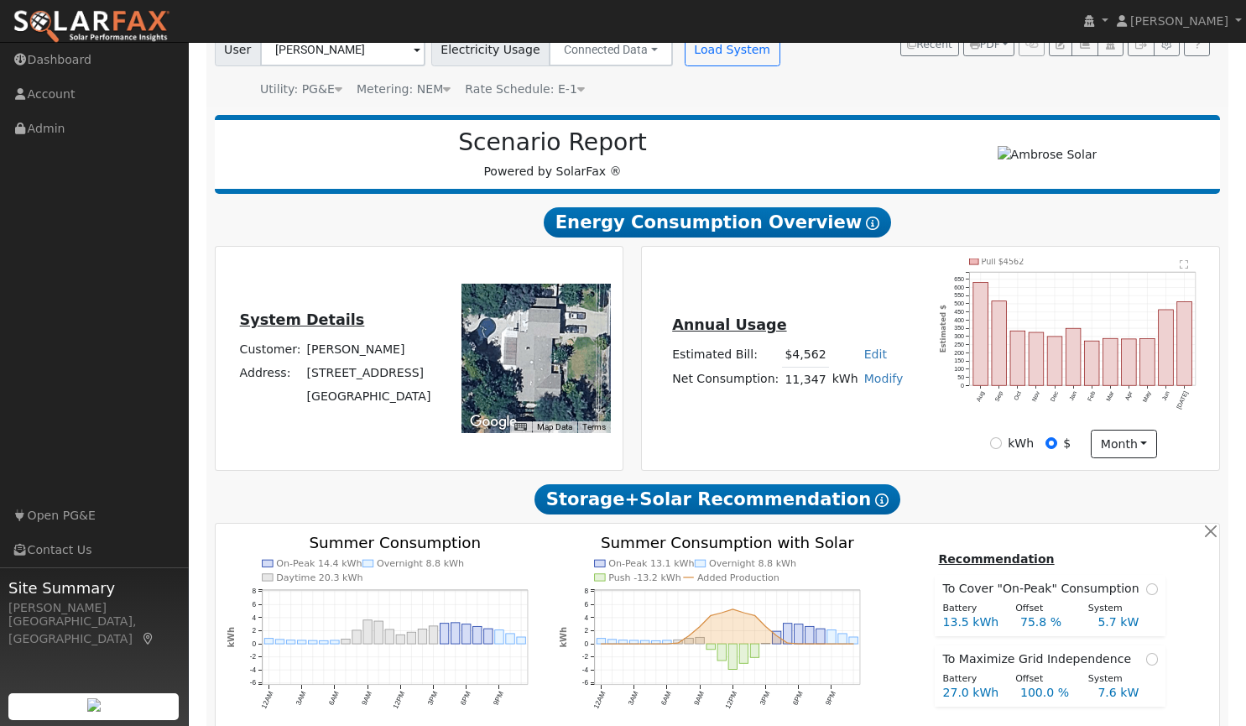
scroll to position [138, 0]
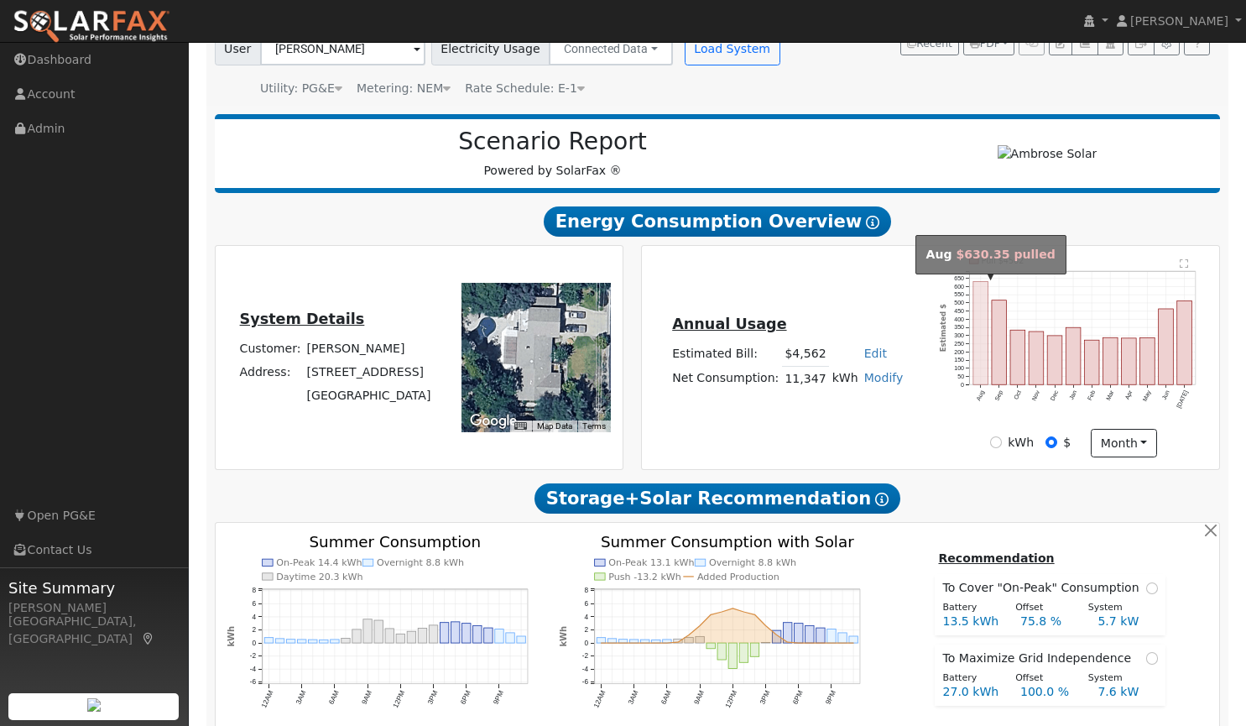
click at [985, 352] on rect "onclick=""" at bounding box center [981, 333] width 15 height 103
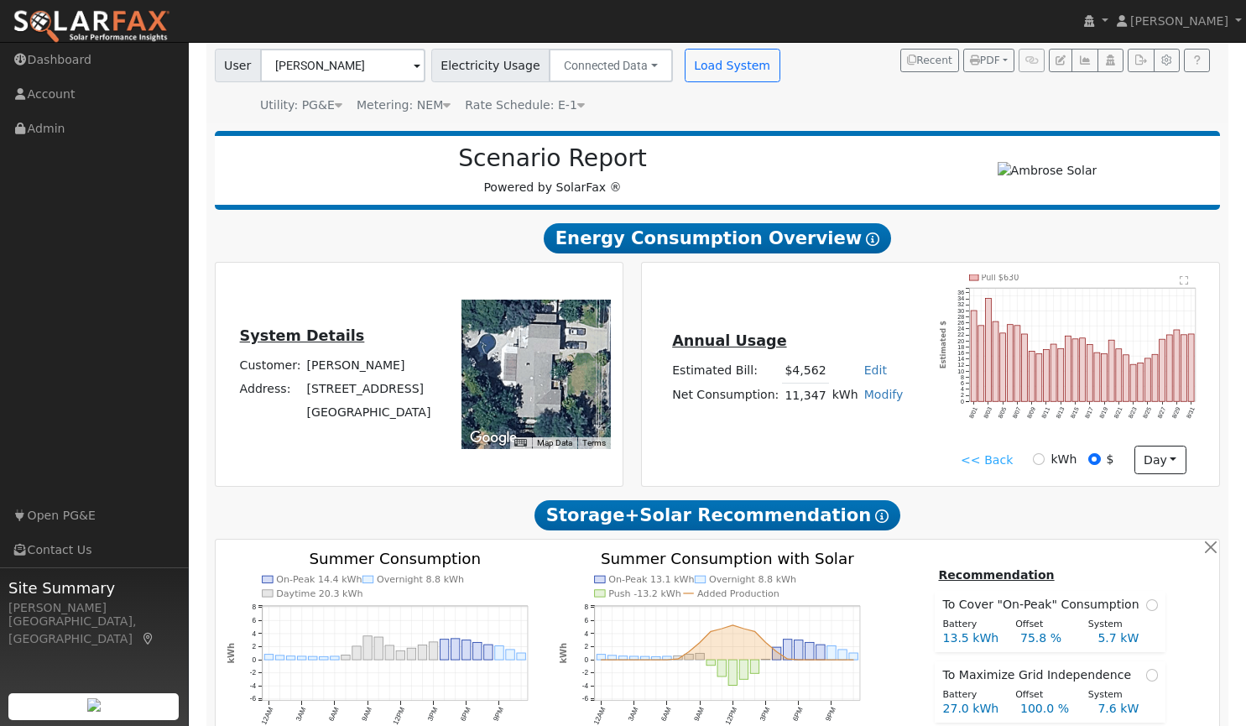
scroll to position [124, 0]
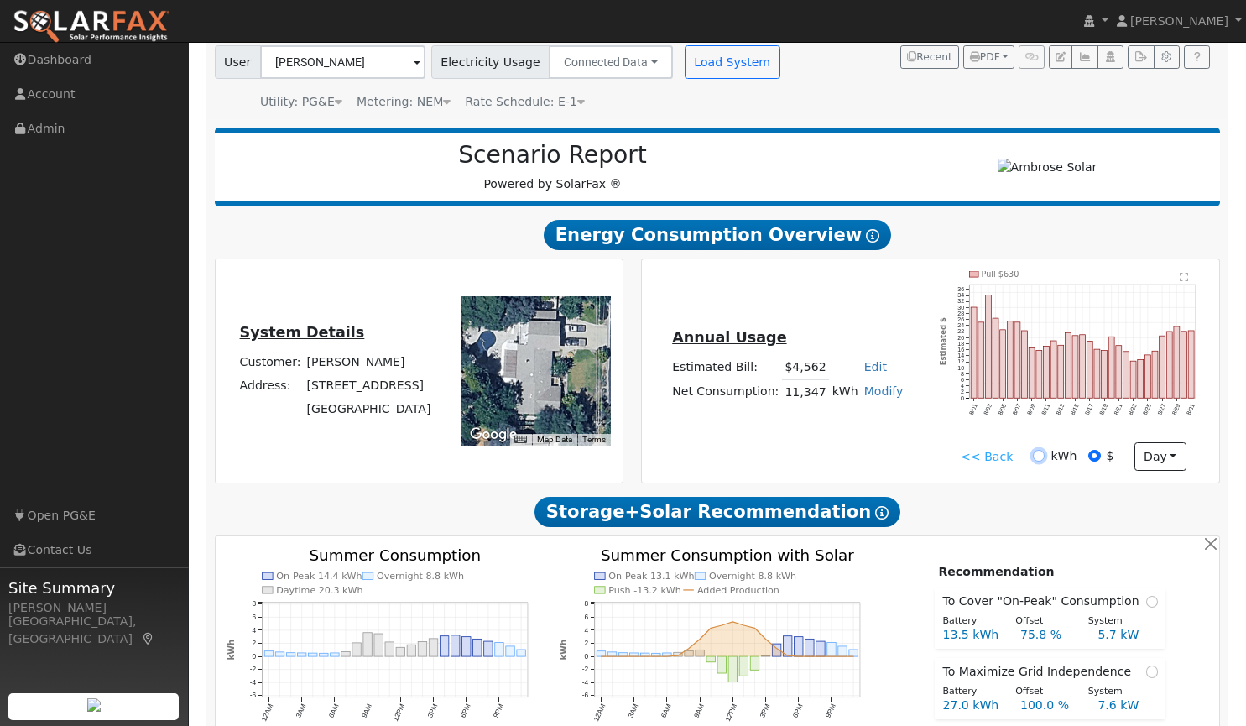
click at [1039, 453] on input "kWh" at bounding box center [1039, 456] width 12 height 12
radio input "true"
radio input "false"
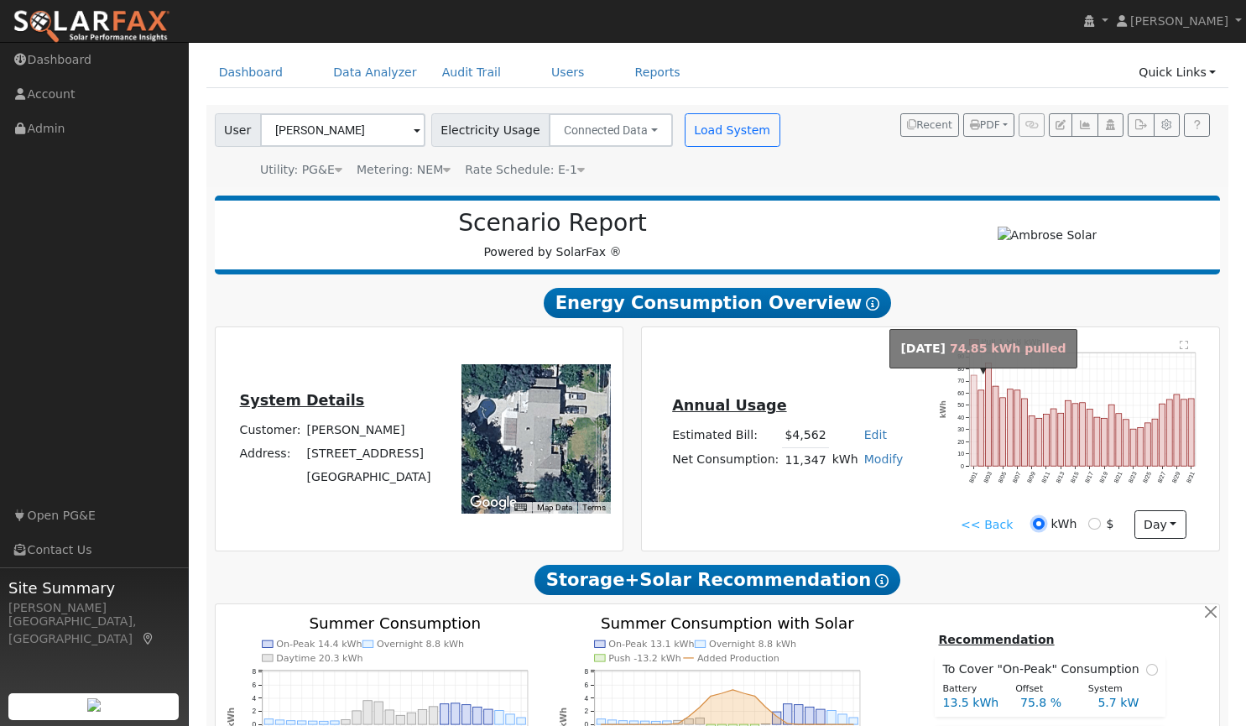
scroll to position [57, 0]
